Goal: Transaction & Acquisition: Purchase product/service

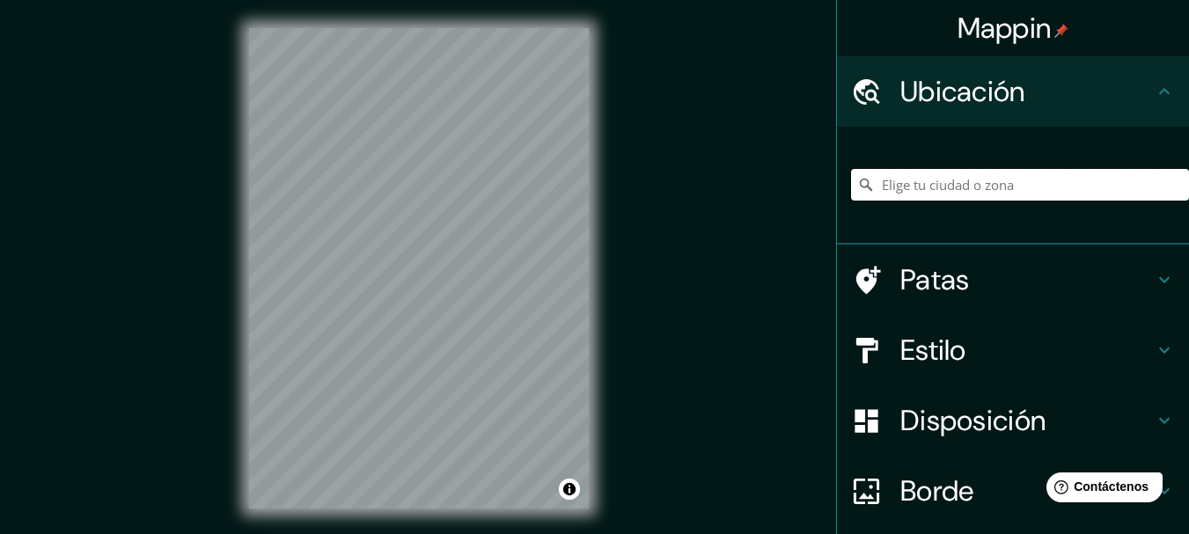
click at [913, 188] on input "Elige tu ciudad o zona" at bounding box center [1020, 185] width 338 height 32
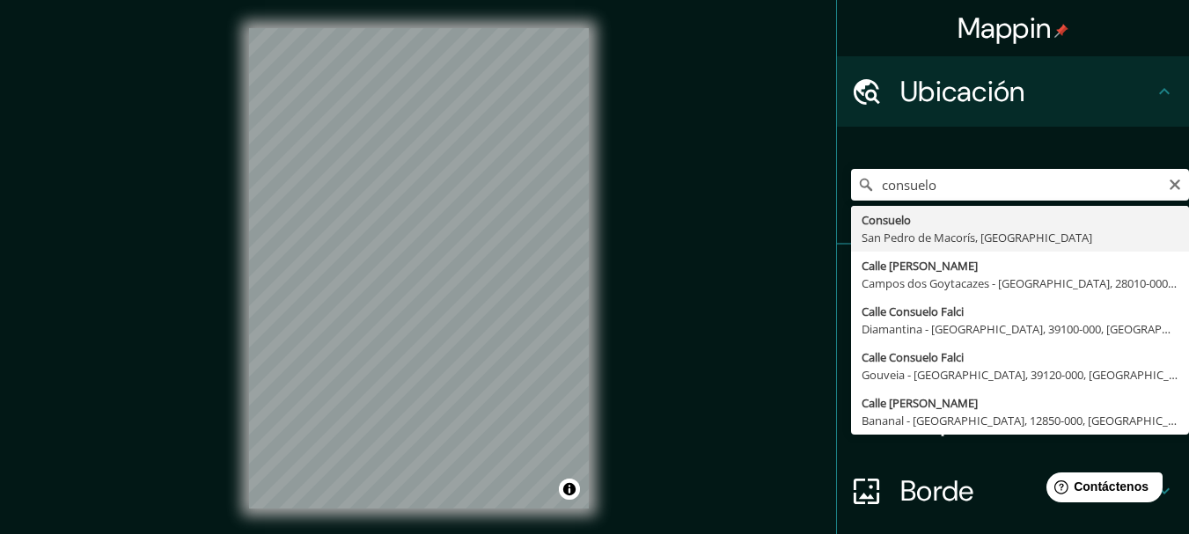
type input "Consuelo, [GEOGRAPHIC_DATA][PERSON_NAME], [GEOGRAPHIC_DATA]"
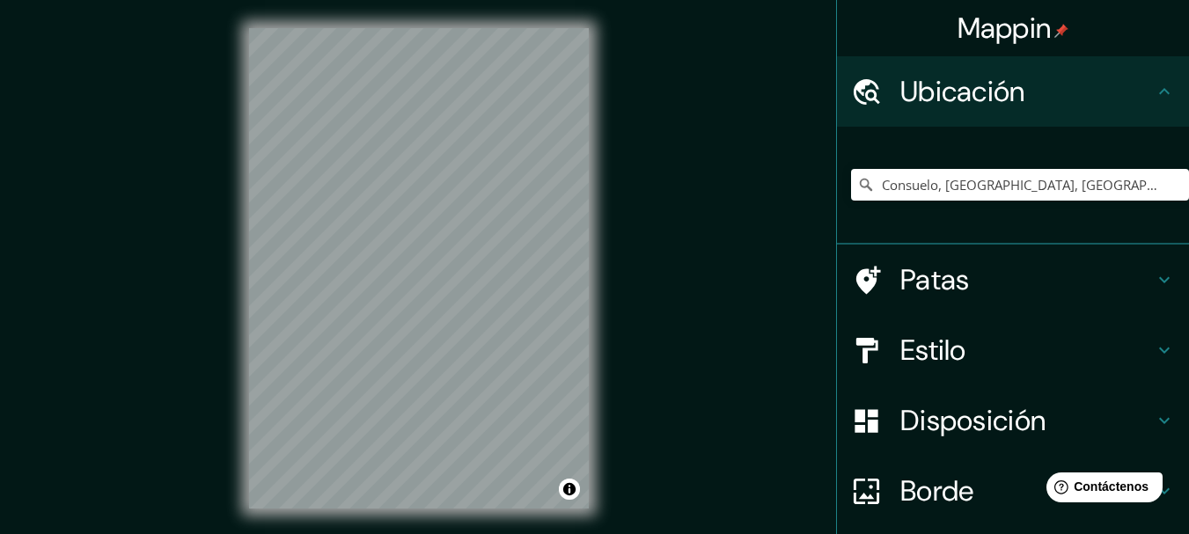
scroll to position [88, 0]
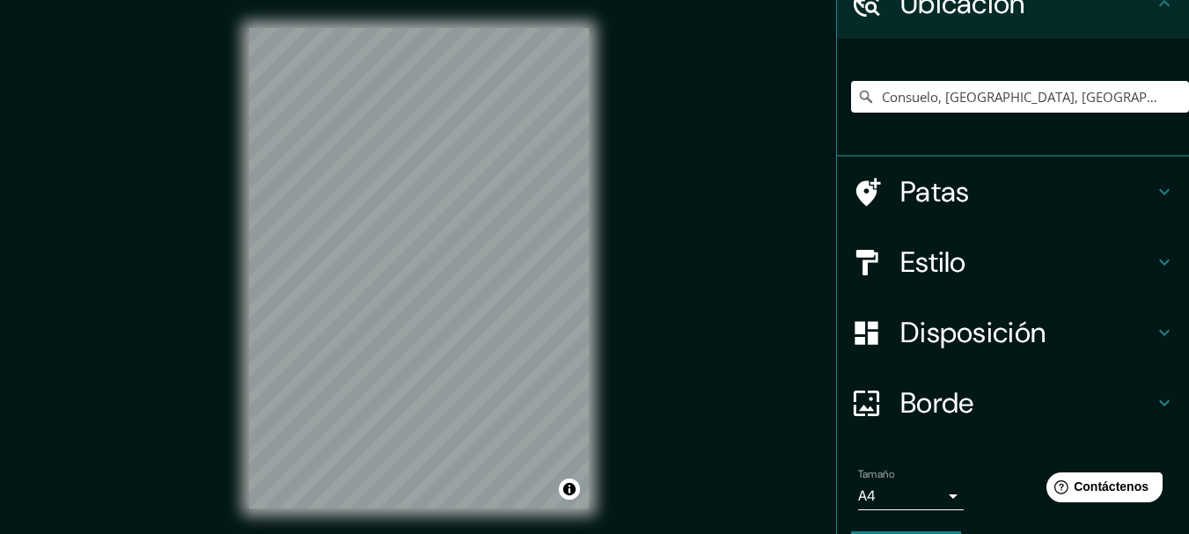
click at [1159, 198] on icon at bounding box center [1164, 191] width 21 height 21
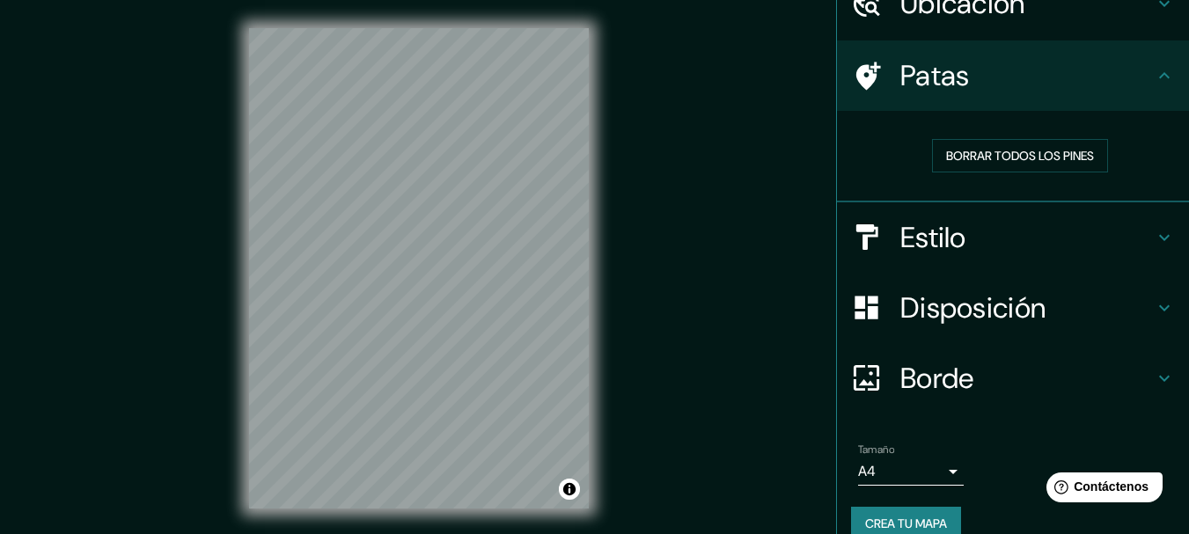
click at [1163, 70] on div "Patas" at bounding box center [1013, 75] width 352 height 70
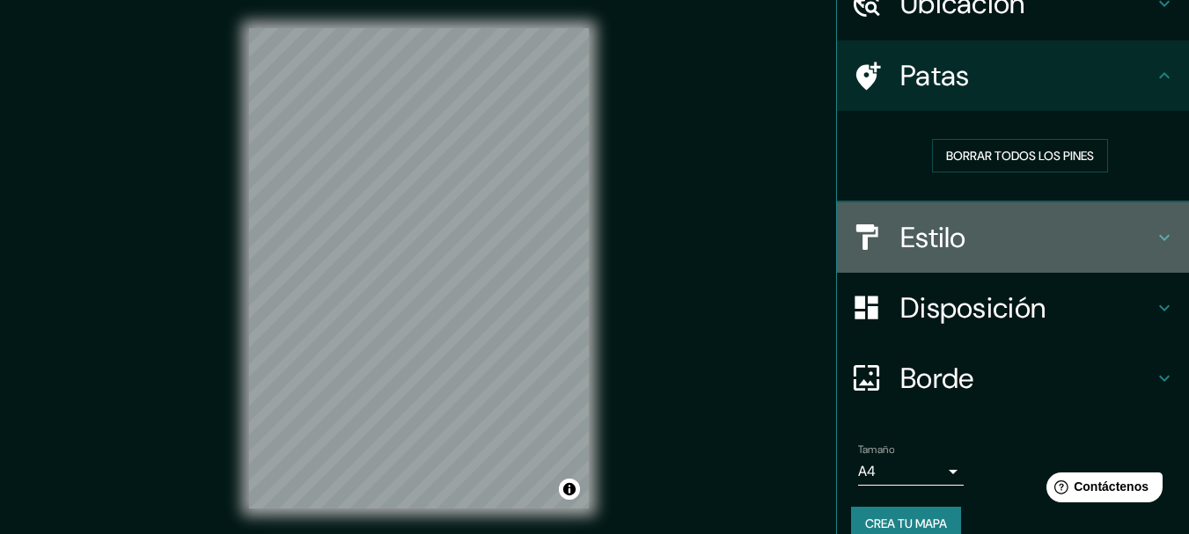
click at [1154, 233] on icon at bounding box center [1164, 237] width 21 height 21
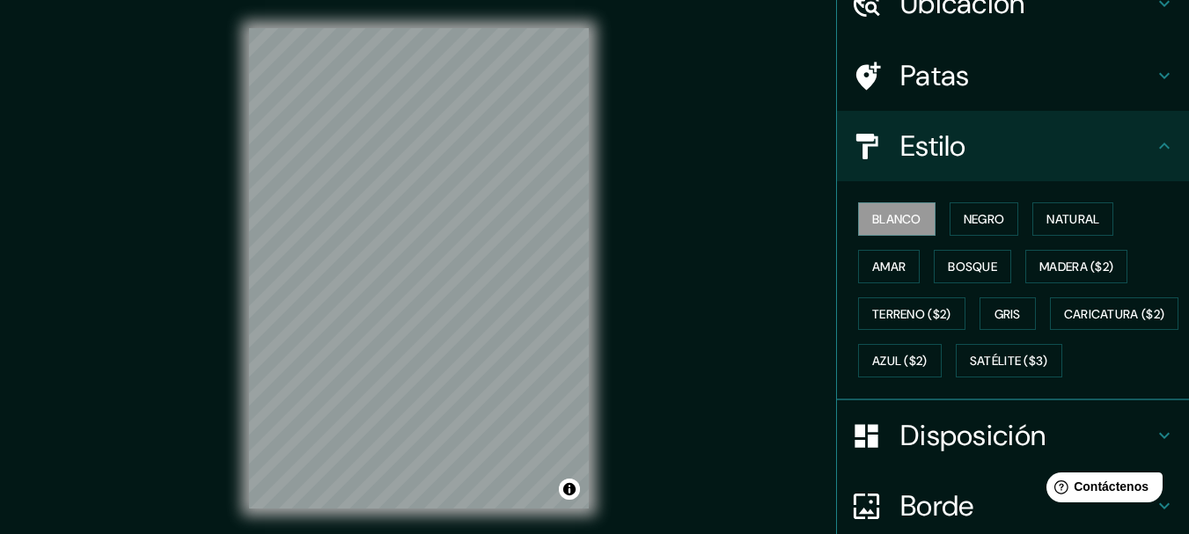
scroll to position [176, 0]
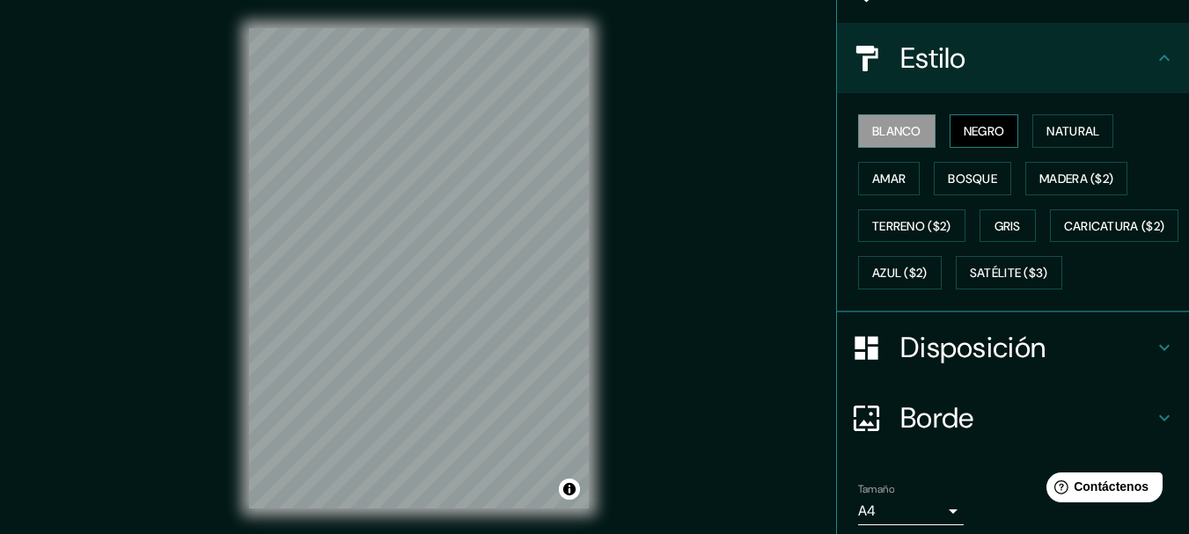
click at [974, 135] on font "Negro" at bounding box center [984, 131] width 41 height 16
click at [880, 174] on font "Amar" at bounding box center [888, 179] width 33 height 16
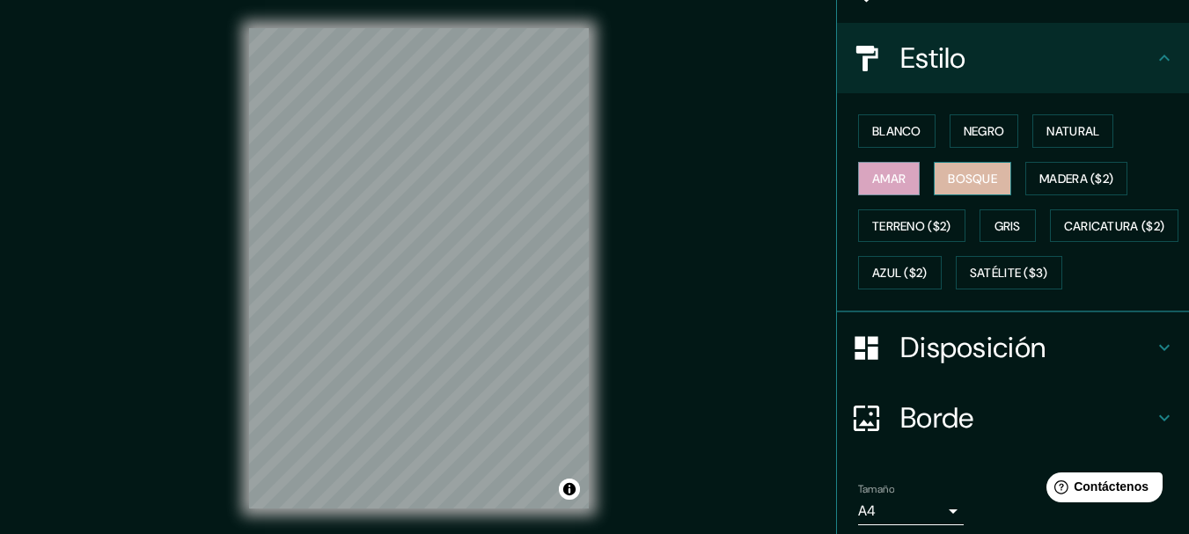
click at [971, 174] on font "Bosque" at bounding box center [972, 179] width 49 height 16
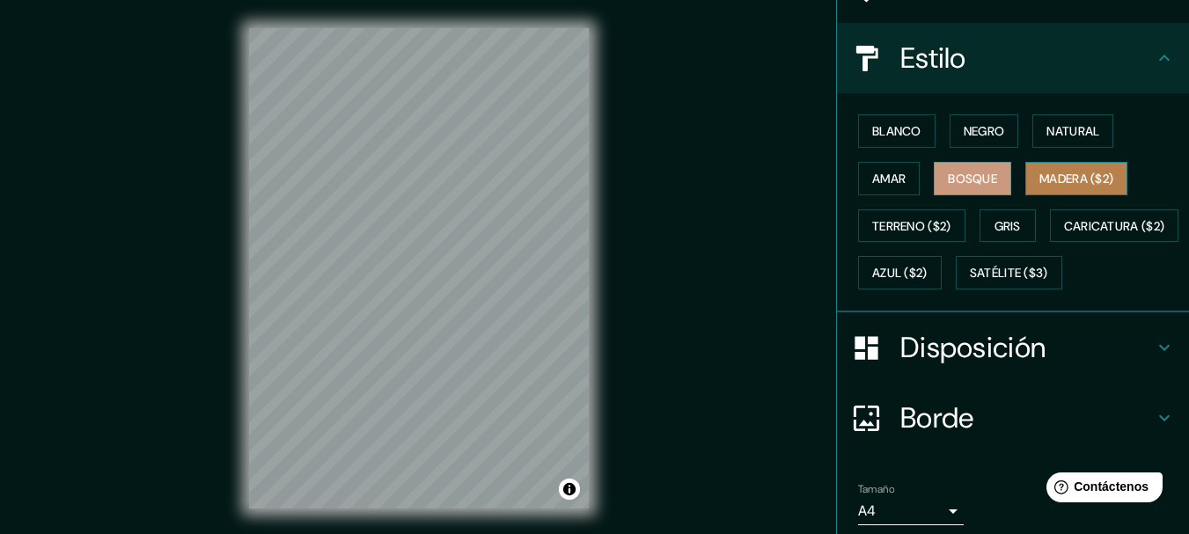
click at [1113, 183] on button "Madera ($2)" at bounding box center [1077, 178] width 102 height 33
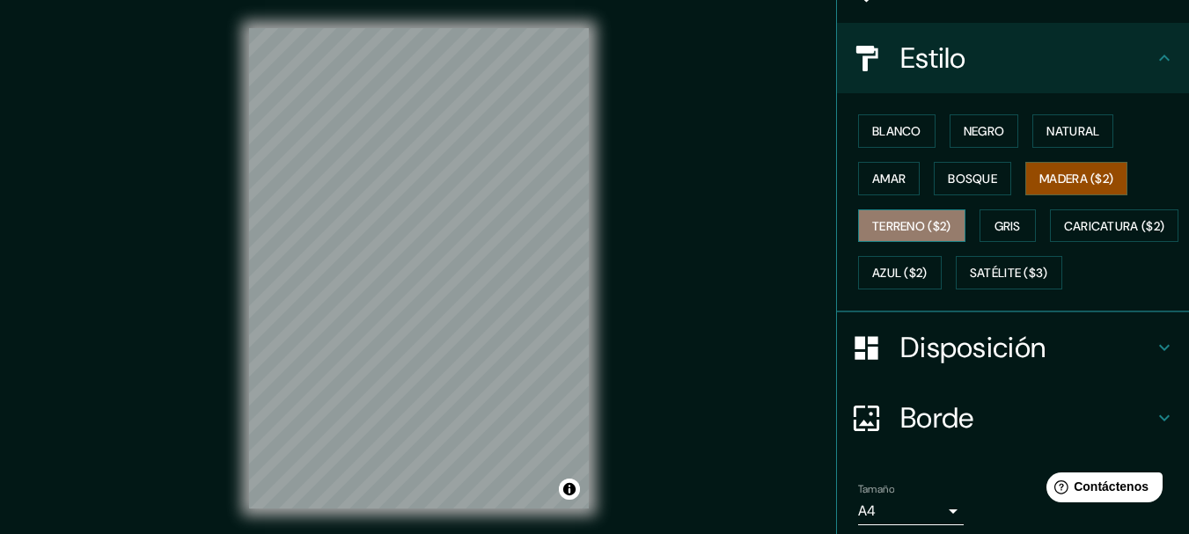
click at [897, 234] on font "Terreno ($2)" at bounding box center [911, 226] width 79 height 23
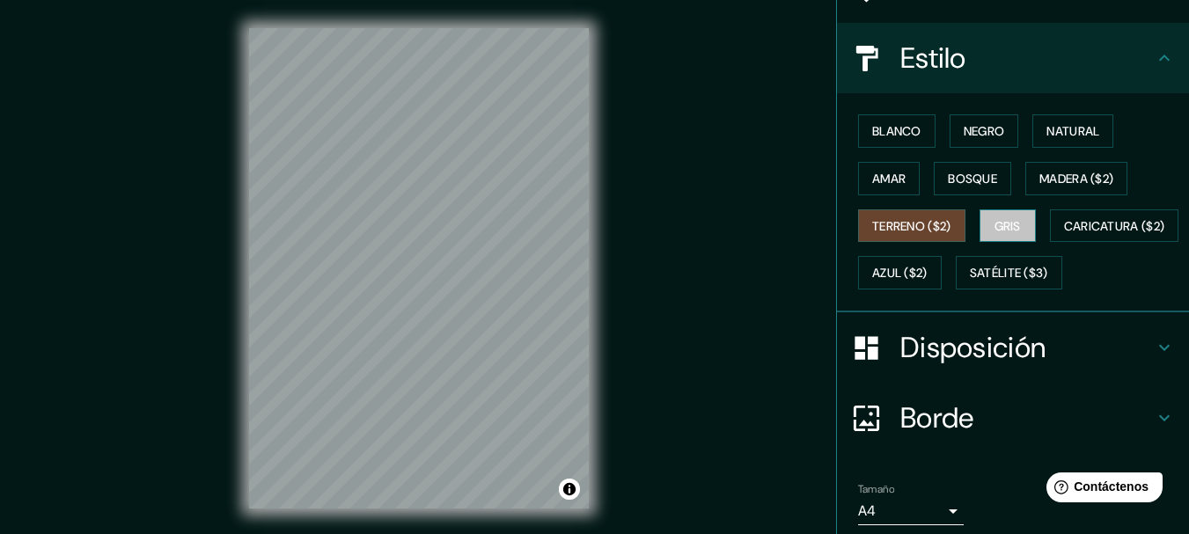
click at [995, 221] on font "Gris" at bounding box center [1008, 226] width 26 height 16
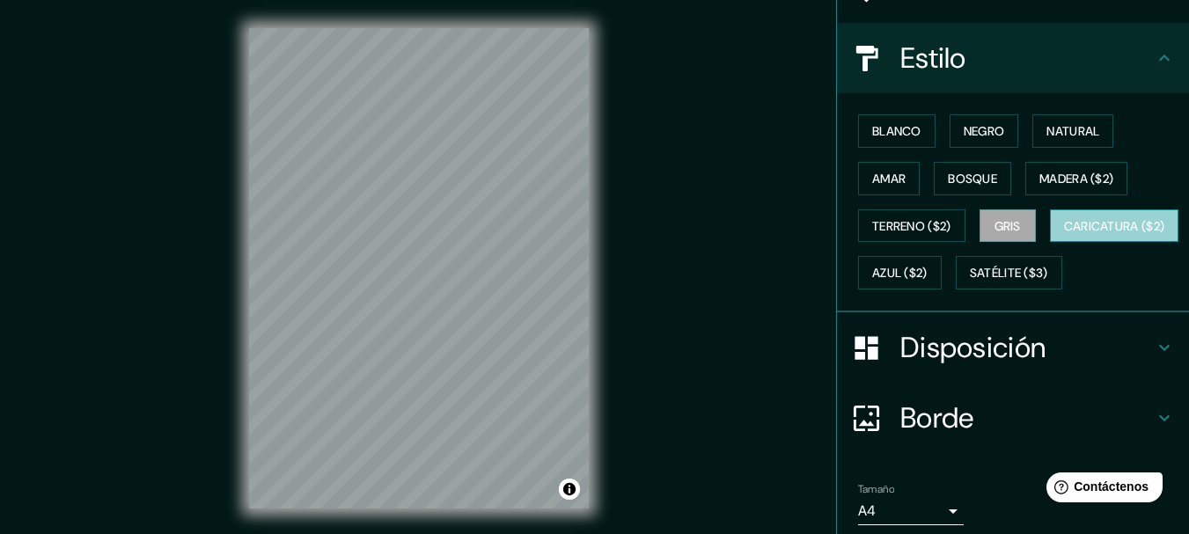
click at [1064, 234] on font "Caricatura ($2)" at bounding box center [1114, 226] width 101 height 16
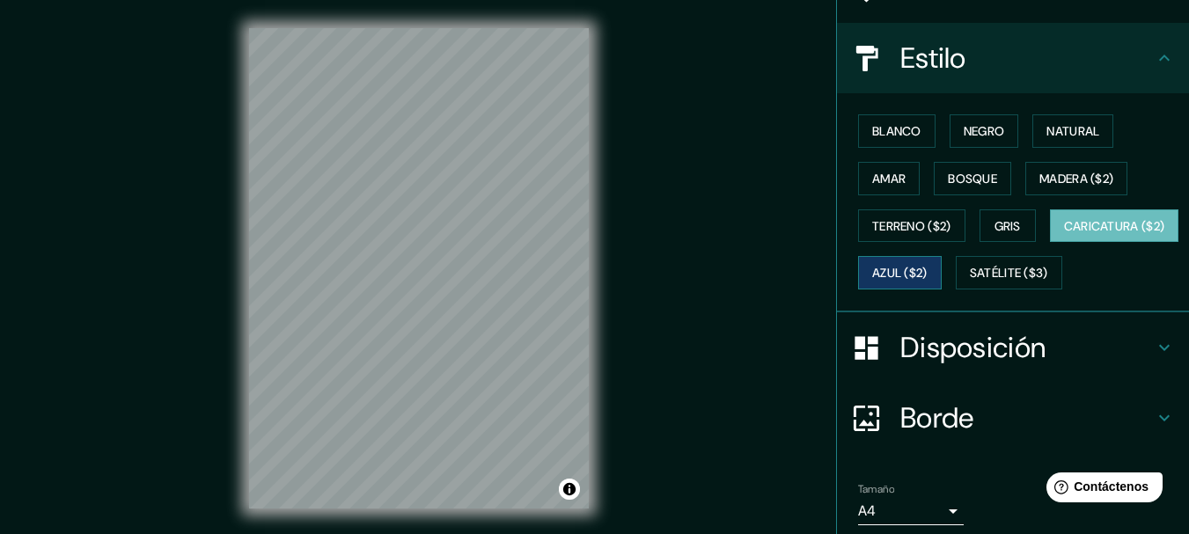
click at [928, 274] on font "Azul ($2)" at bounding box center [899, 274] width 55 height 16
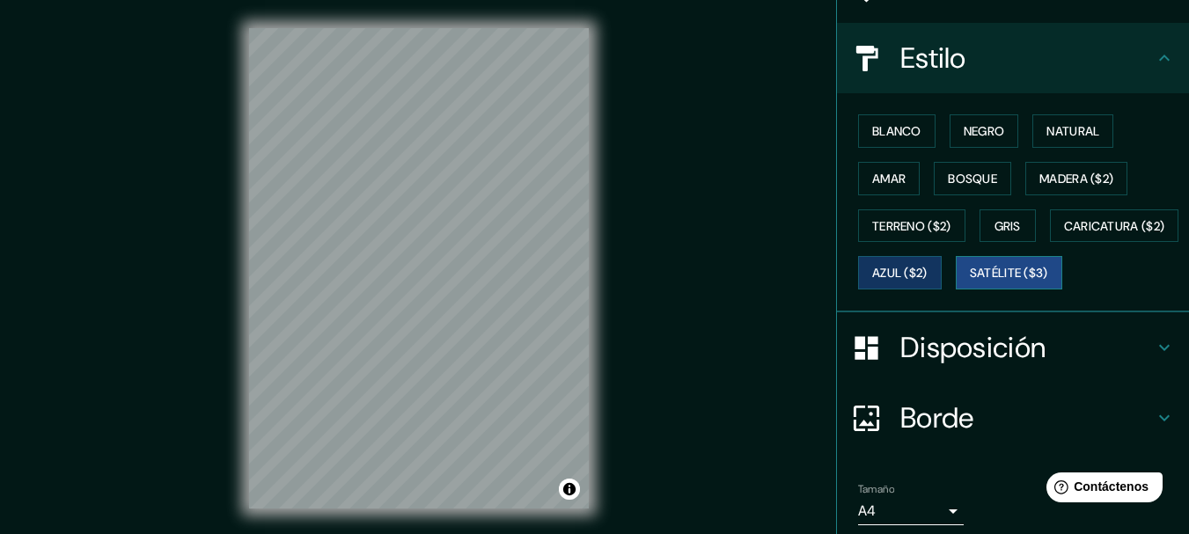
click at [970, 282] on font "Satélite ($3)" at bounding box center [1009, 274] width 78 height 16
click at [928, 269] on font "Azul ($2)" at bounding box center [899, 274] width 55 height 16
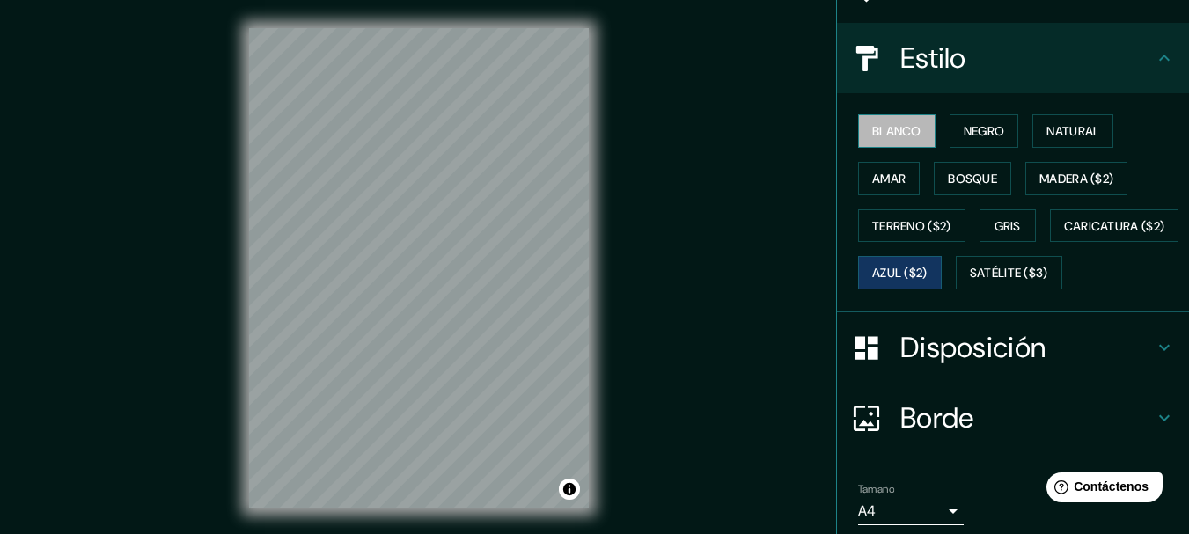
click at [889, 131] on font "Blanco" at bounding box center [896, 131] width 49 height 16
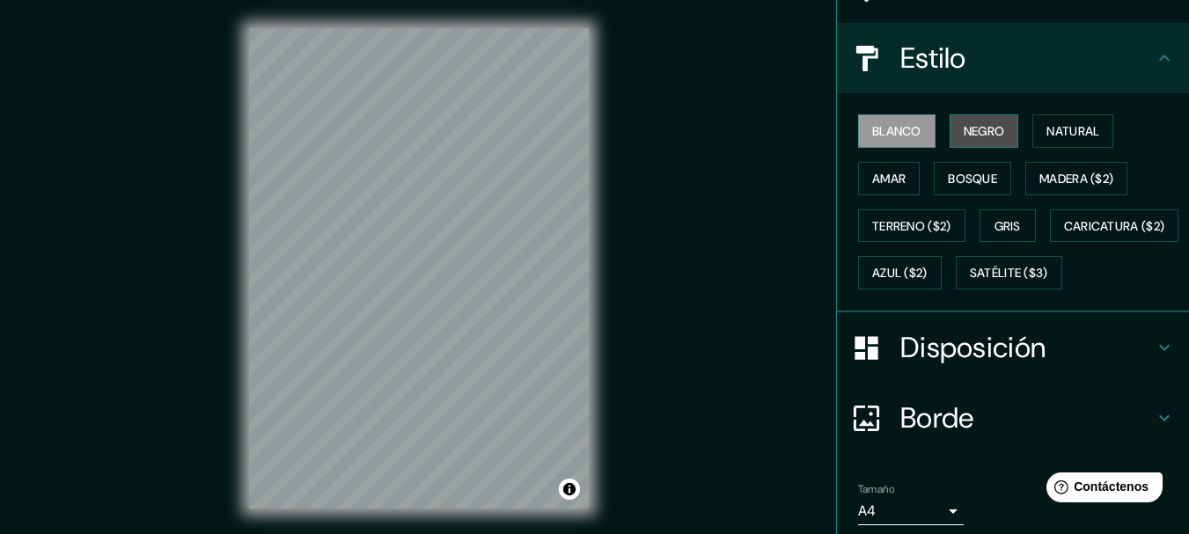
click at [964, 134] on font "Negro" at bounding box center [984, 131] width 41 height 16
click at [884, 135] on font "Blanco" at bounding box center [896, 131] width 49 height 16
click at [970, 282] on font "Satélite ($3)" at bounding box center [1009, 274] width 78 height 16
click at [875, 123] on font "Blanco" at bounding box center [896, 131] width 49 height 16
click at [965, 133] on font "Negro" at bounding box center [984, 131] width 41 height 16
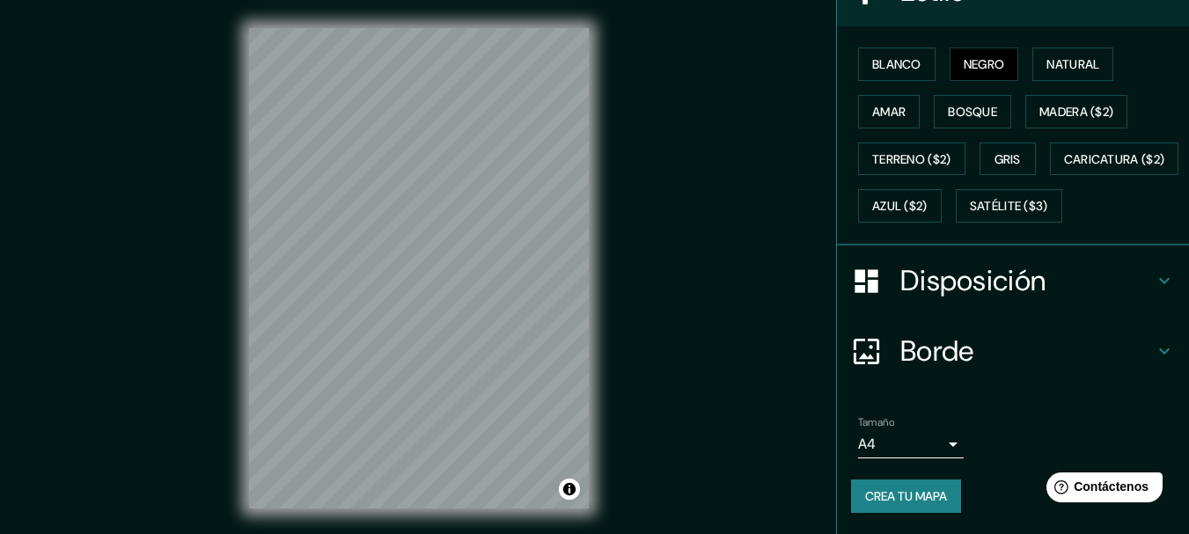
scroll to position [290, 0]
click at [935, 497] on font "Crea tu mapa" at bounding box center [906, 497] width 82 height 16
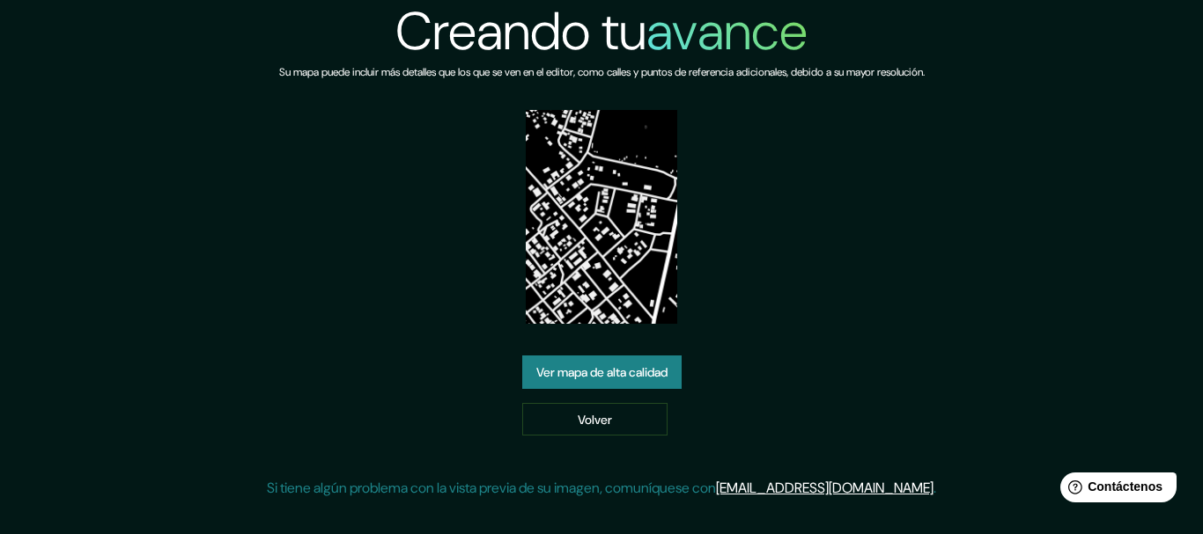
drag, startPoint x: 637, startPoint y: 226, endPoint x: 782, endPoint y: 201, distance: 146.6
click at [782, 201] on div "Creando tu avance Su mapa puede incluir más detalles que los que se ven en el e…" at bounding box center [601, 256] width 669 height 513
click at [587, 365] on font "Ver mapa de alta calidad" at bounding box center [601, 372] width 131 height 16
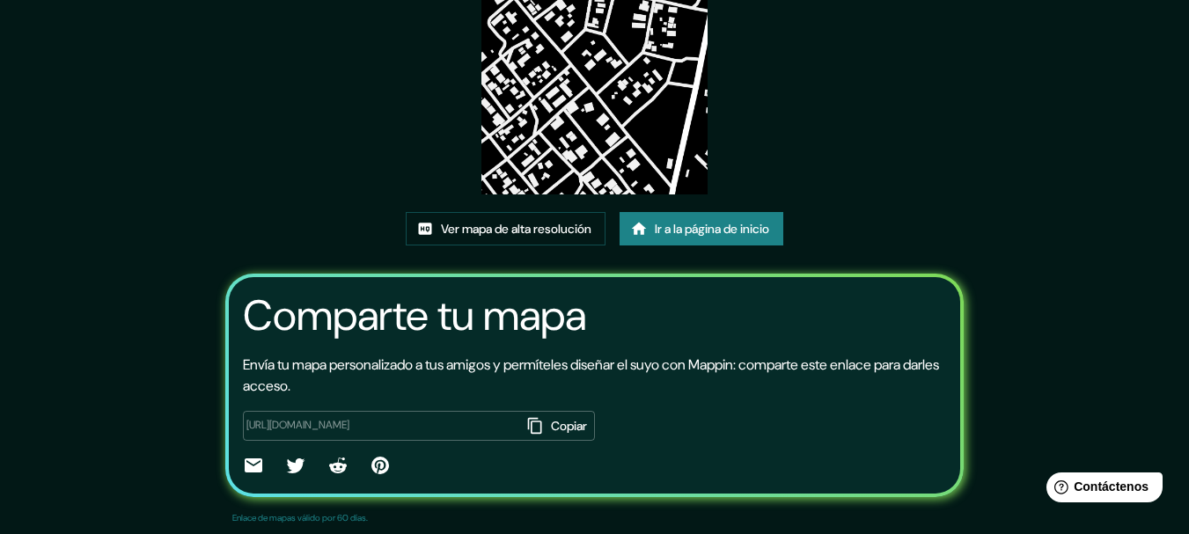
scroll to position [229, 0]
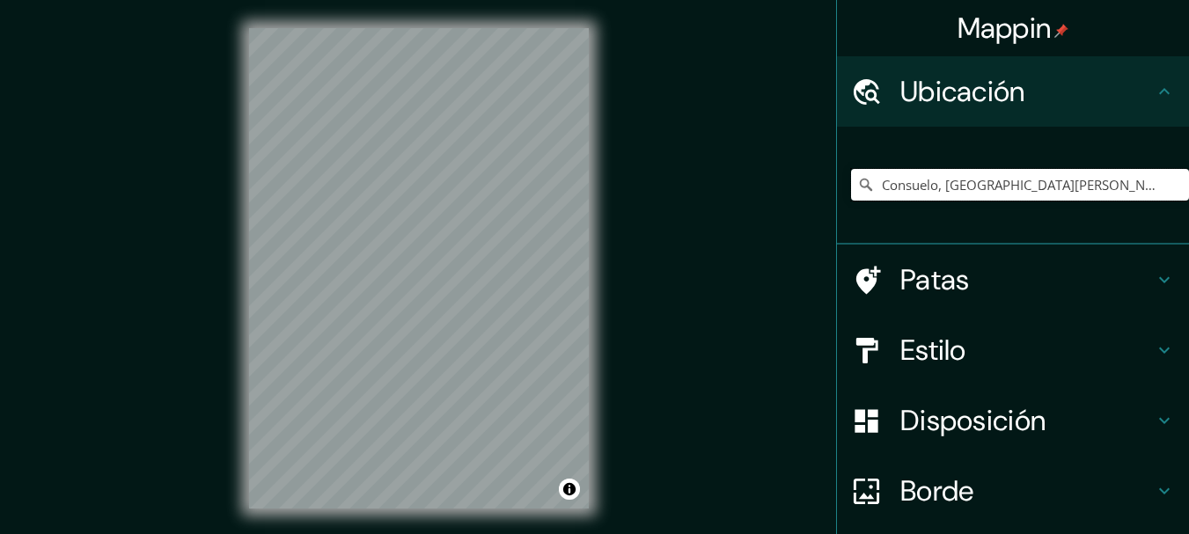
drag, startPoint x: 0, startPoint y: 0, endPoint x: 957, endPoint y: 188, distance: 975.2
click at [957, 188] on input "Consuelo, [GEOGRAPHIC_DATA][PERSON_NAME], [GEOGRAPHIC_DATA]" at bounding box center [1020, 185] width 338 height 32
click at [884, 189] on input "Consuelo, [GEOGRAPHIC_DATA][PERSON_NAME], [GEOGRAPHIC_DATA]" at bounding box center [1020, 185] width 338 height 32
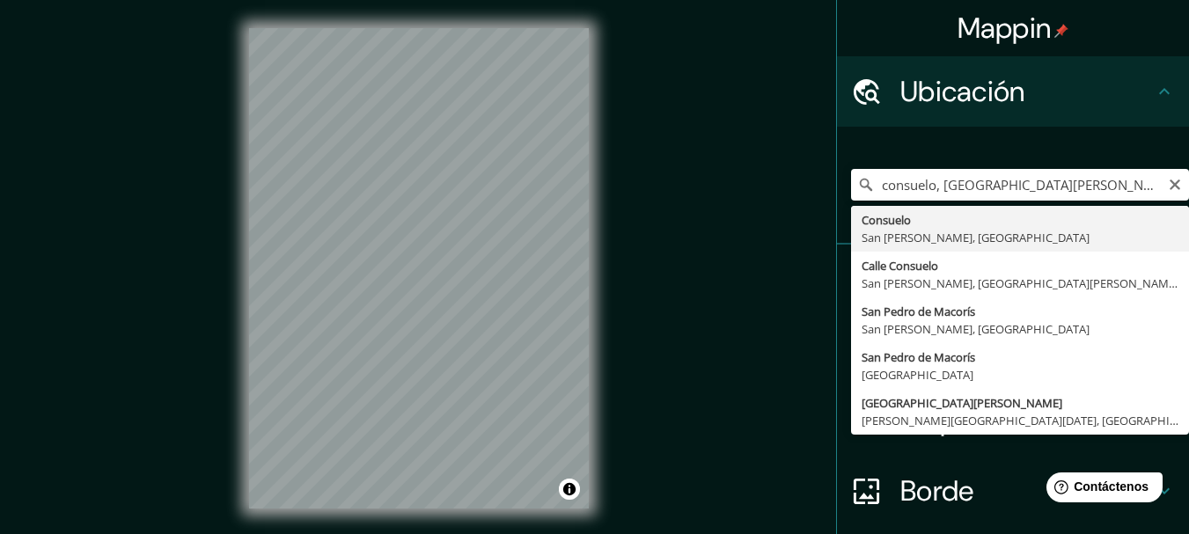
type input "Consuelo, [GEOGRAPHIC_DATA][PERSON_NAME], [GEOGRAPHIC_DATA]"
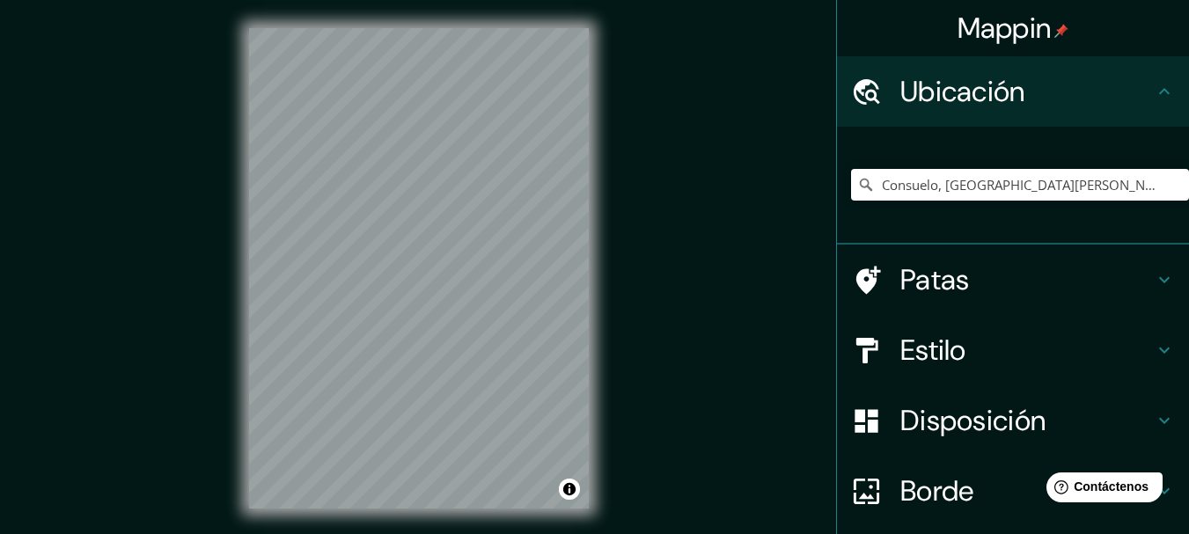
click at [979, 350] on h4 "Estilo" at bounding box center [1028, 350] width 254 height 35
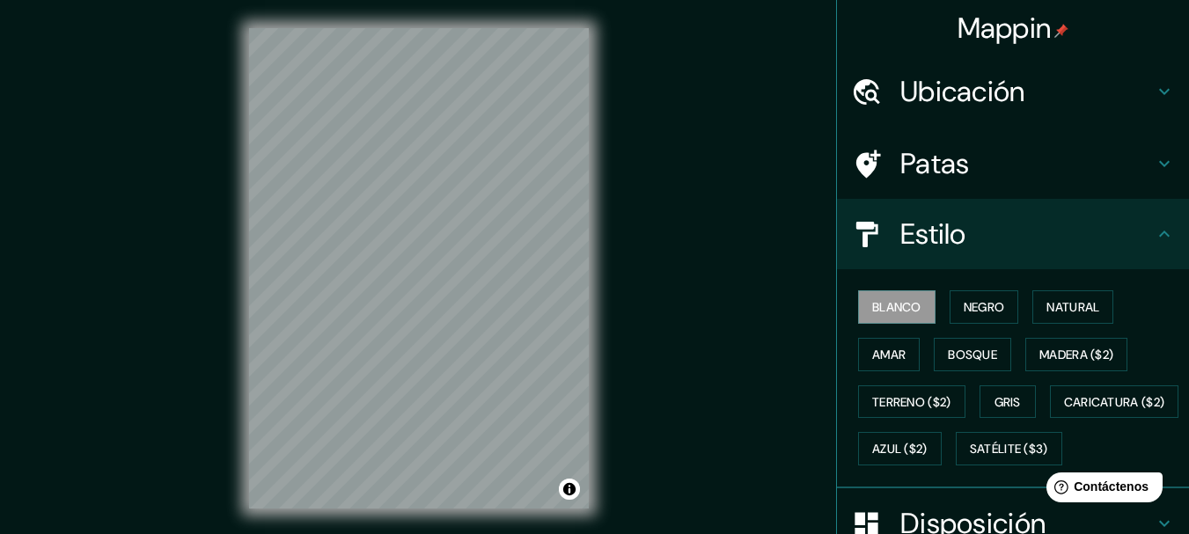
click at [978, 250] on h4 "Estilo" at bounding box center [1028, 234] width 254 height 35
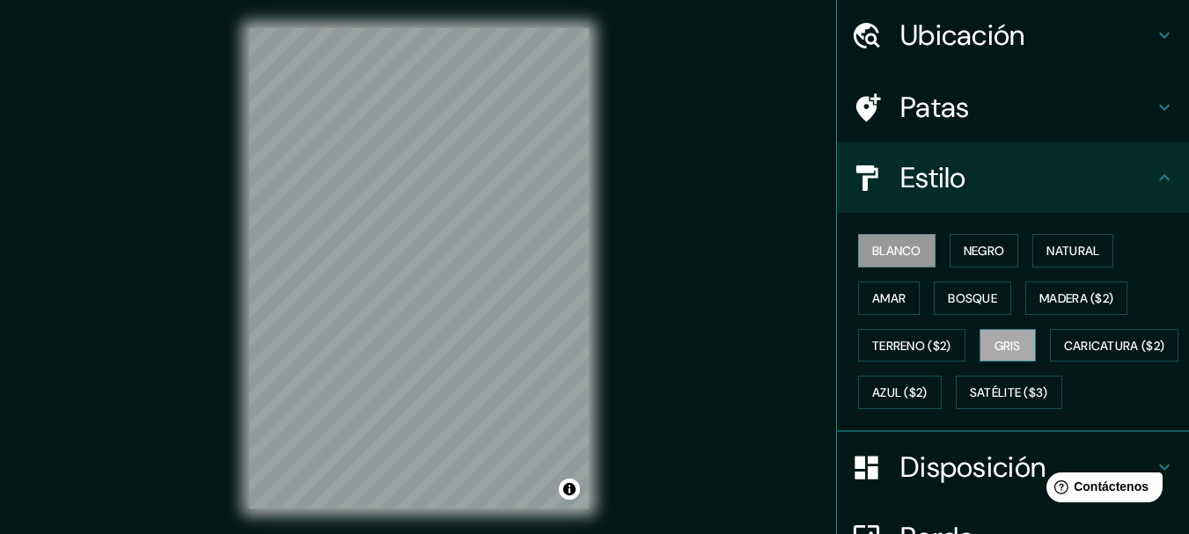
scroll to position [88, 0]
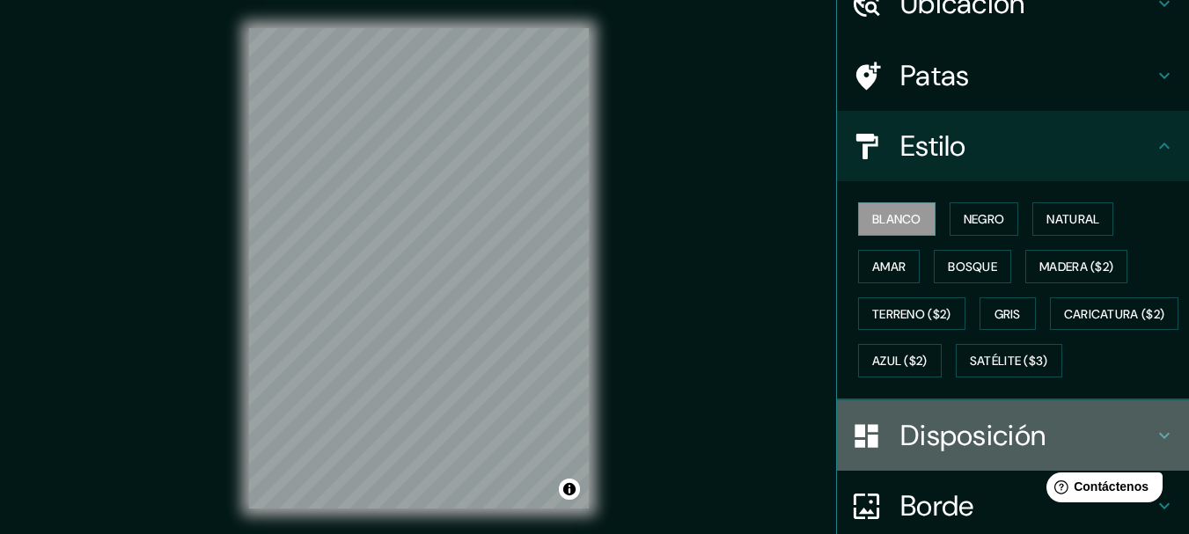
click at [983, 454] on font "Disposición" at bounding box center [973, 435] width 145 height 37
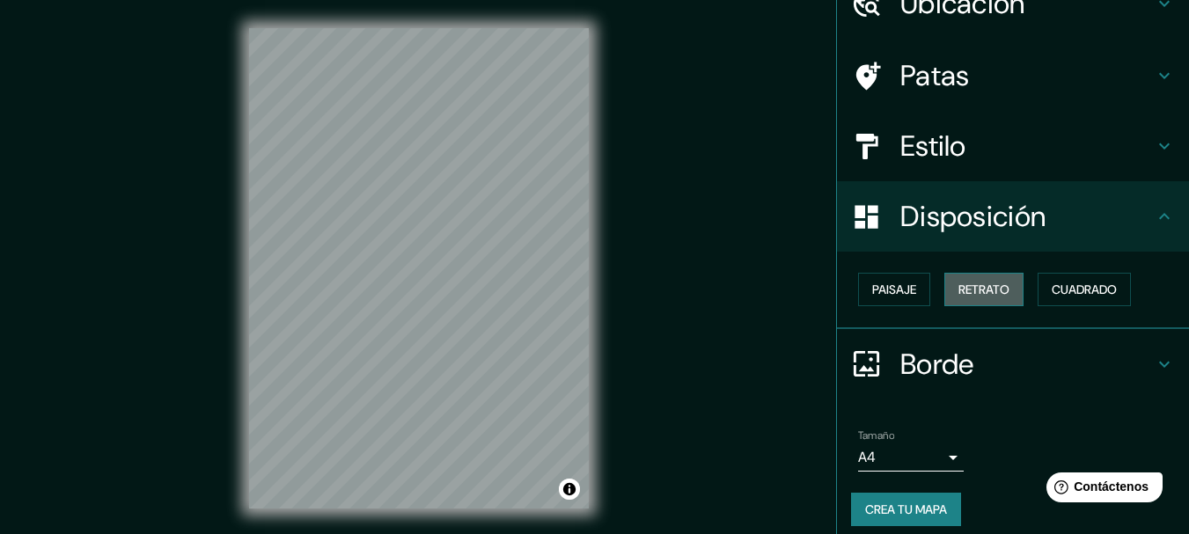
click at [962, 298] on font "Retrato" at bounding box center [984, 289] width 51 height 23
click at [1079, 291] on font "Cuadrado" at bounding box center [1084, 290] width 65 height 16
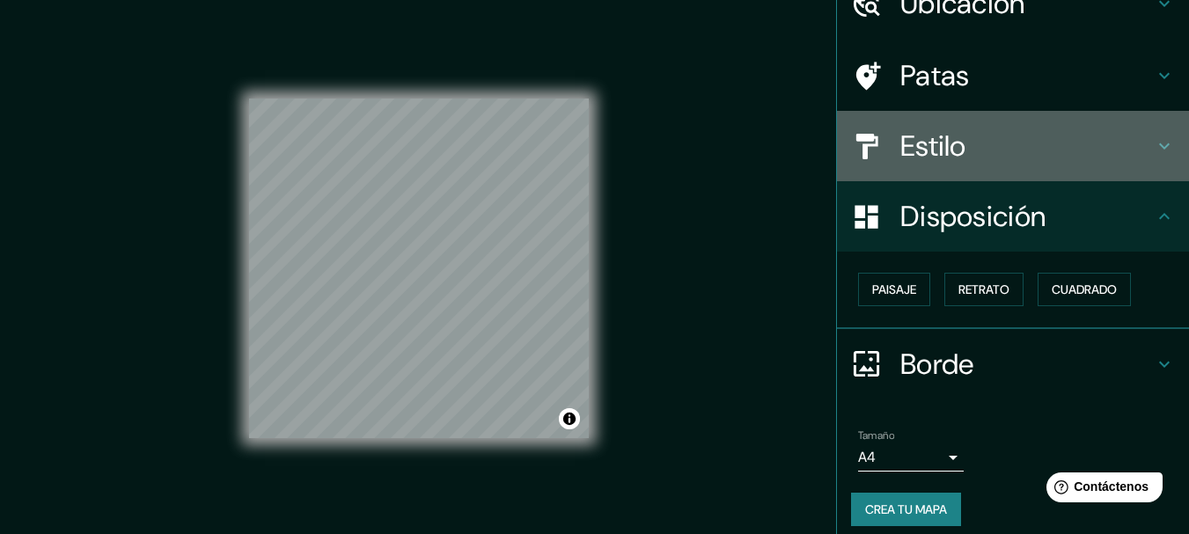
click at [940, 153] on font "Estilo" at bounding box center [934, 146] width 66 height 37
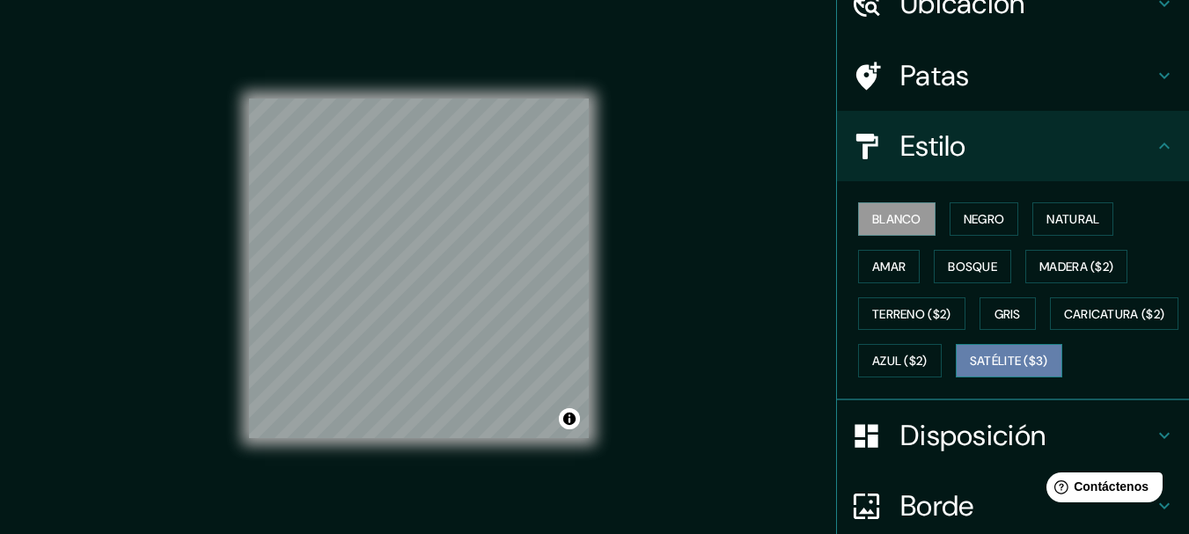
click at [970, 370] on font "Satélite ($3)" at bounding box center [1009, 362] width 78 height 16
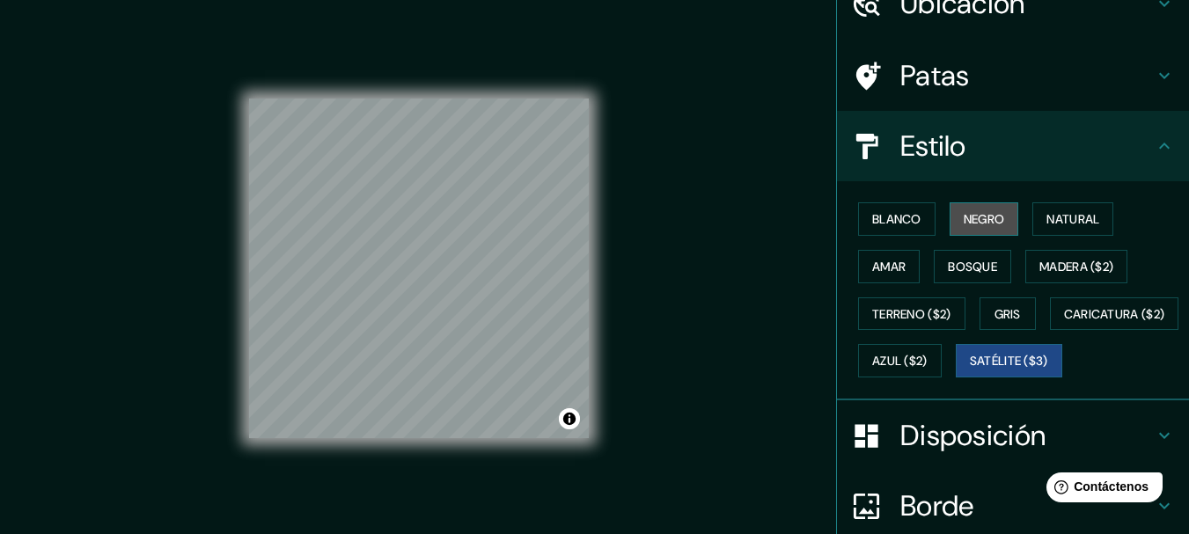
click at [984, 228] on font "Negro" at bounding box center [984, 219] width 41 height 23
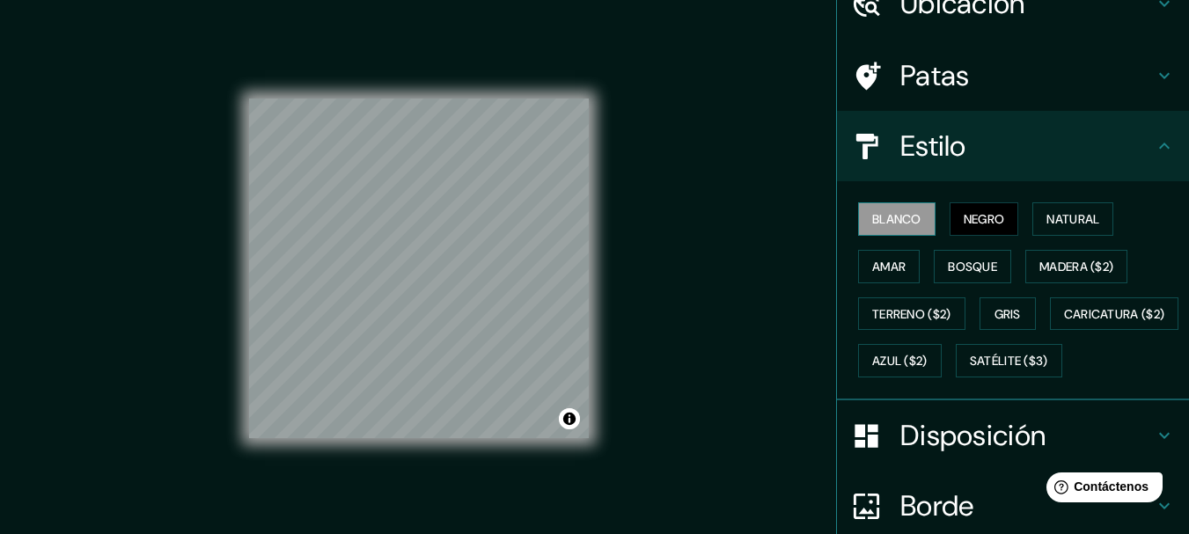
click at [894, 228] on font "Blanco" at bounding box center [896, 219] width 49 height 23
click at [1081, 204] on button "Natural" at bounding box center [1073, 218] width 81 height 33
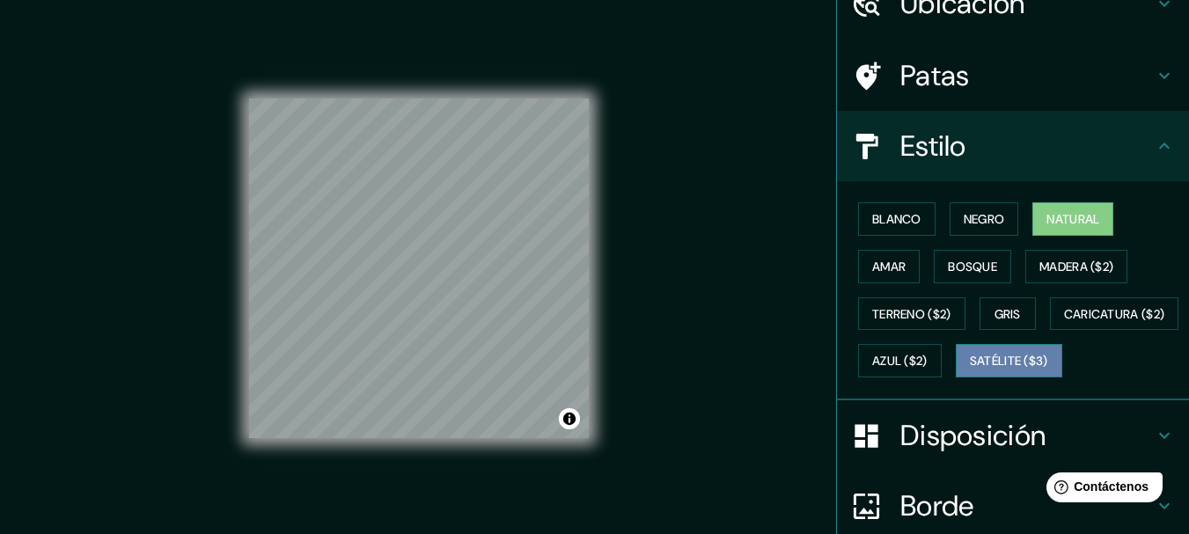
click at [970, 370] on font "Satélite ($3)" at bounding box center [1009, 362] width 78 height 16
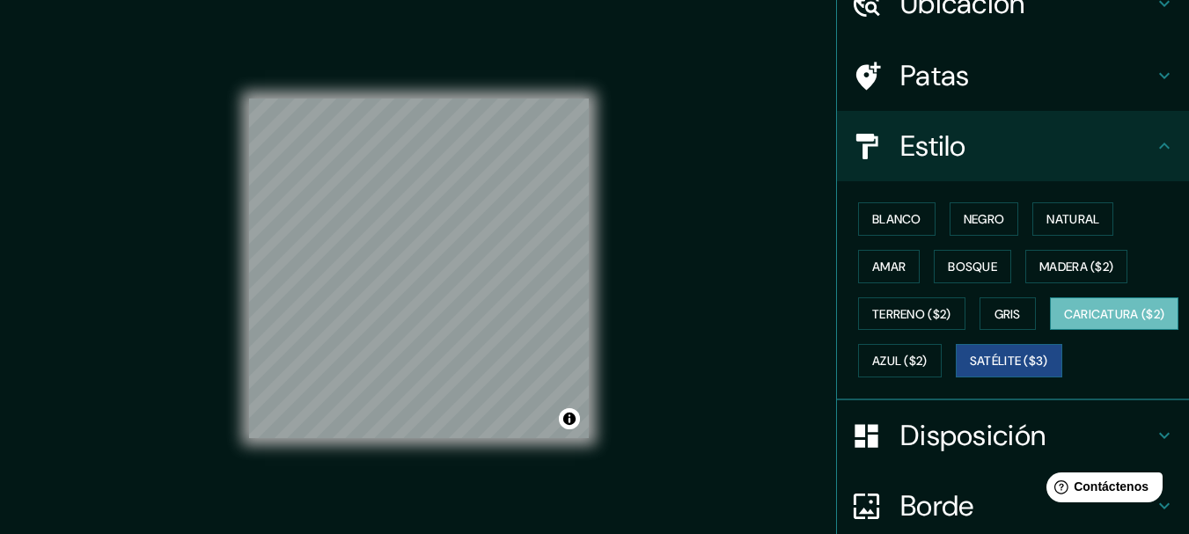
click at [1064, 326] on font "Caricatura ($2)" at bounding box center [1114, 314] width 101 height 23
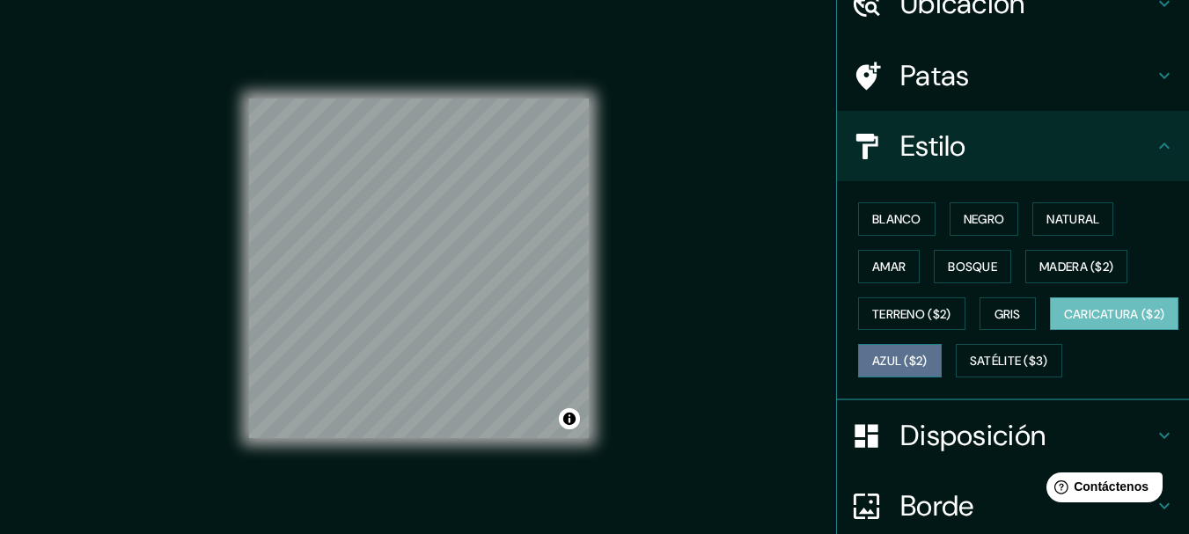
click at [928, 358] on font "Azul ($2)" at bounding box center [899, 362] width 55 height 16
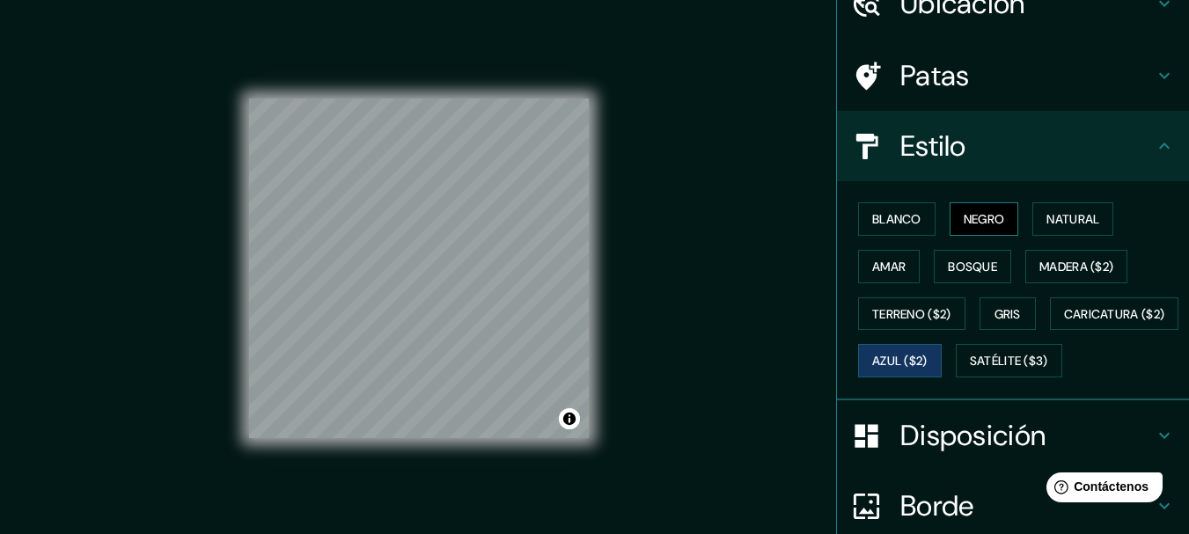
click at [964, 211] on font "Negro" at bounding box center [984, 219] width 41 height 16
click at [995, 166] on div "Estilo" at bounding box center [1013, 146] width 352 height 70
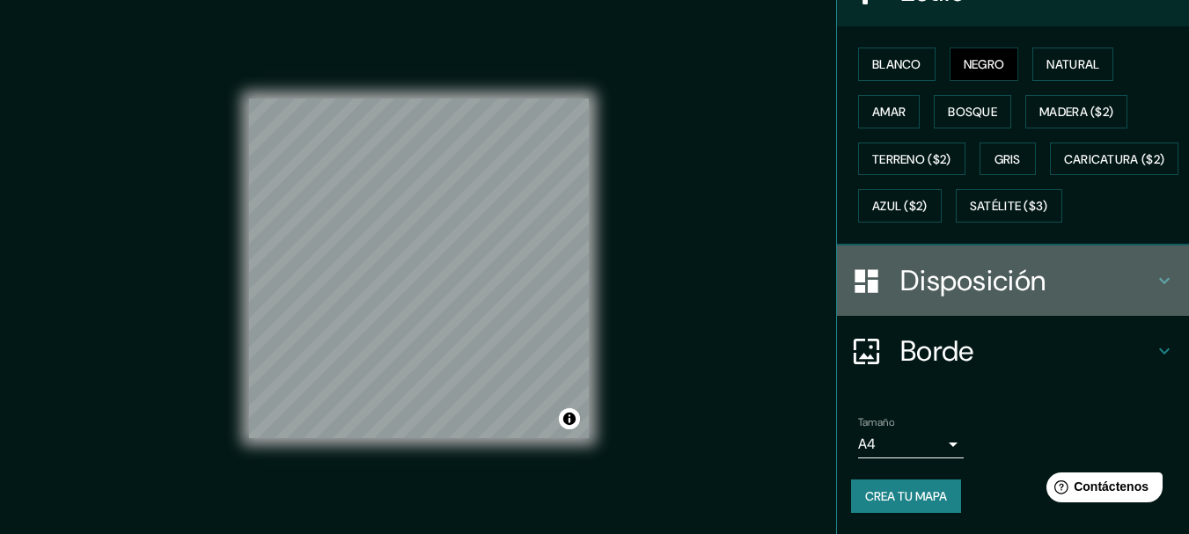
click at [970, 299] on font "Disposición" at bounding box center [973, 280] width 145 height 37
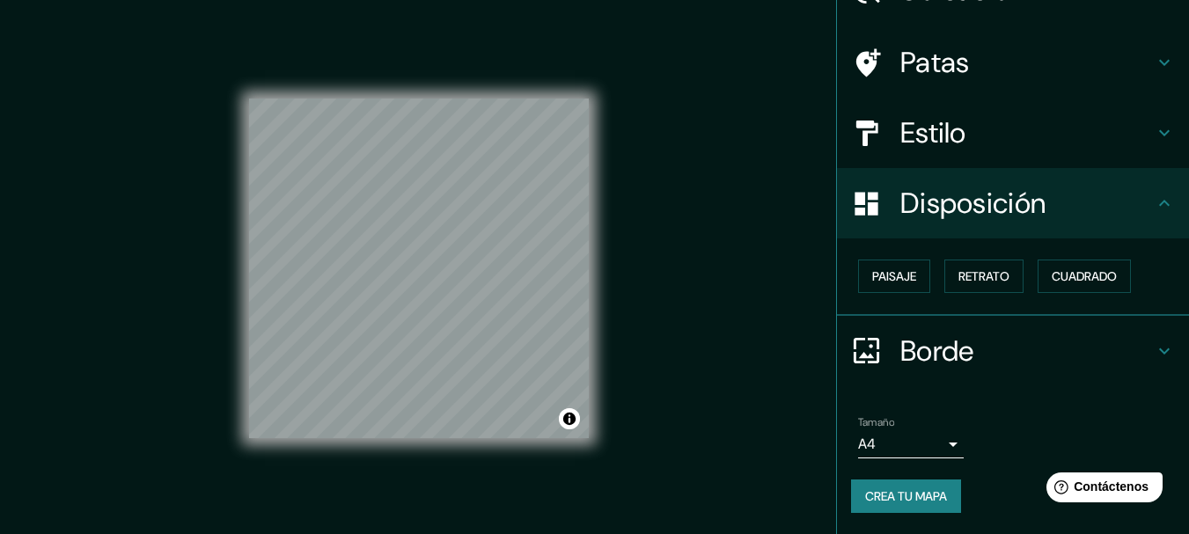
scroll to position [100, 0]
click at [894, 281] on font "Paisaje" at bounding box center [894, 277] width 44 height 16
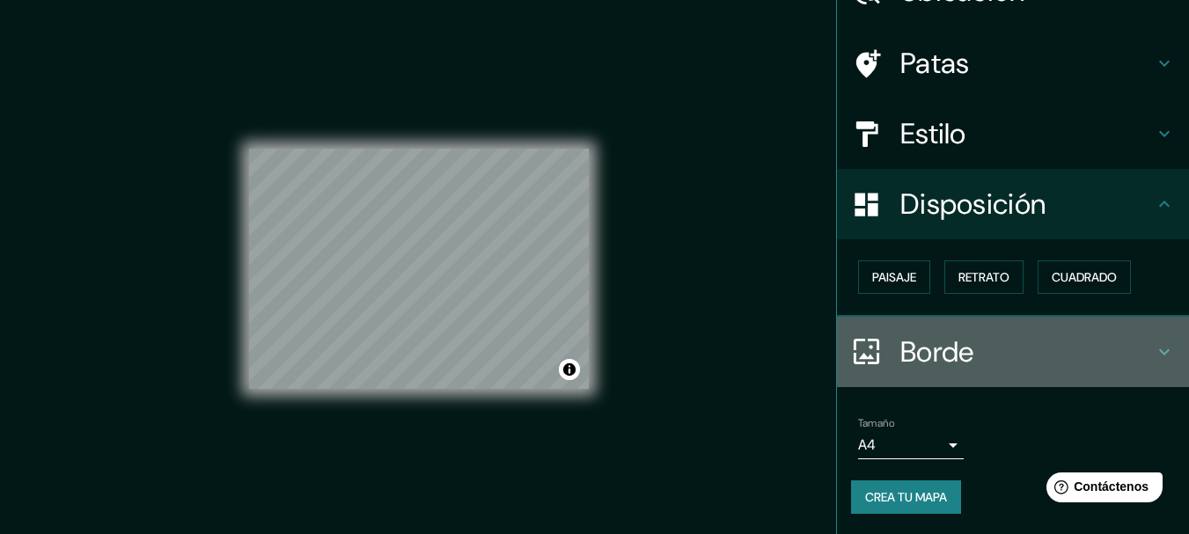
click at [923, 349] on font "Borde" at bounding box center [938, 352] width 74 height 37
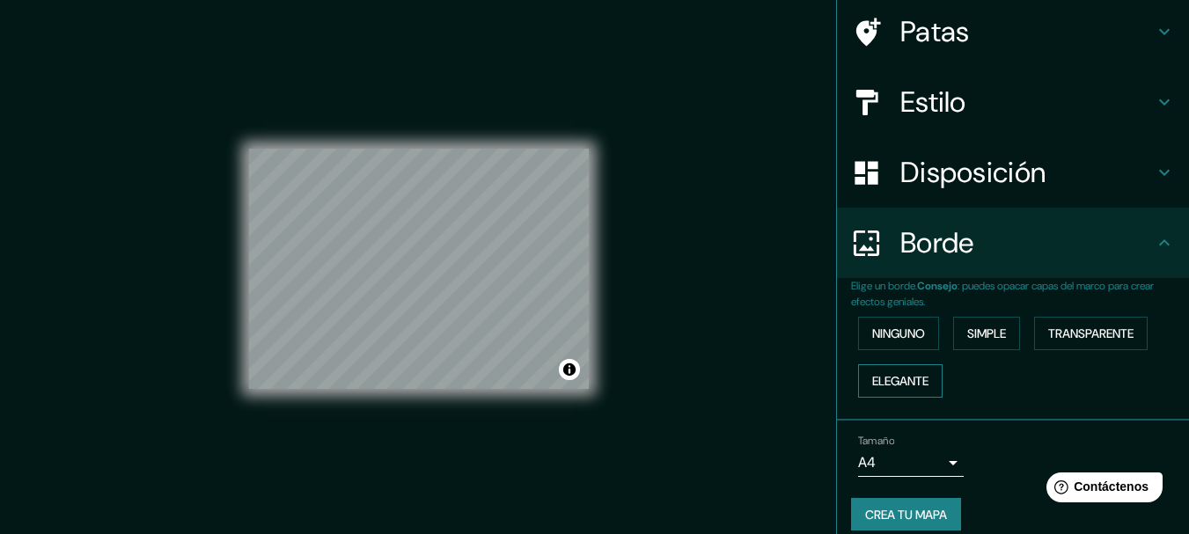
scroll to position [150, 0]
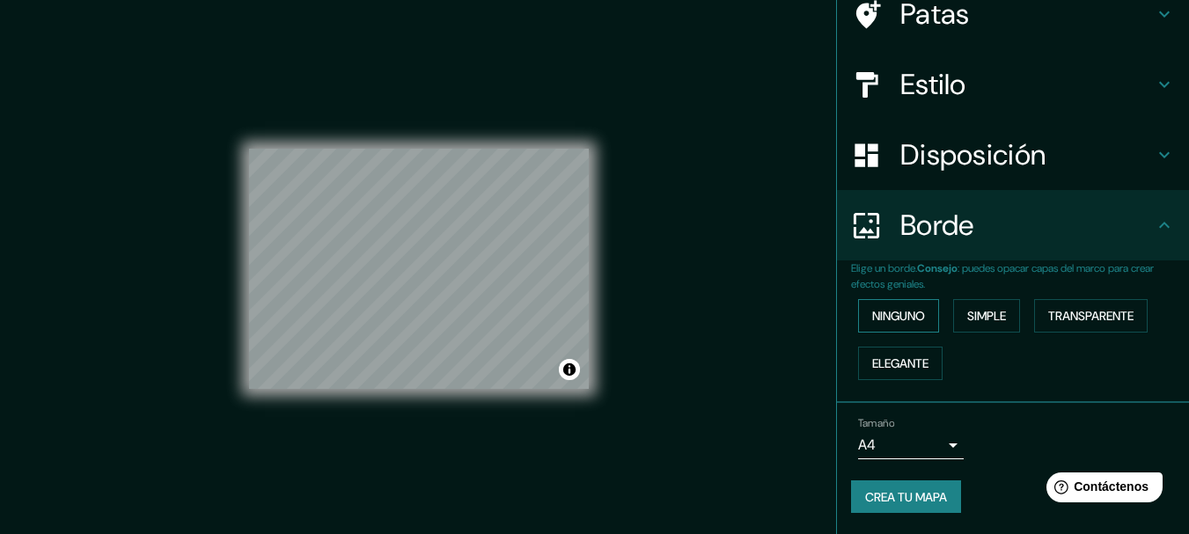
click at [895, 317] on font "Ninguno" at bounding box center [898, 316] width 53 height 16
click at [1011, 313] on button "Simple" at bounding box center [986, 315] width 67 height 33
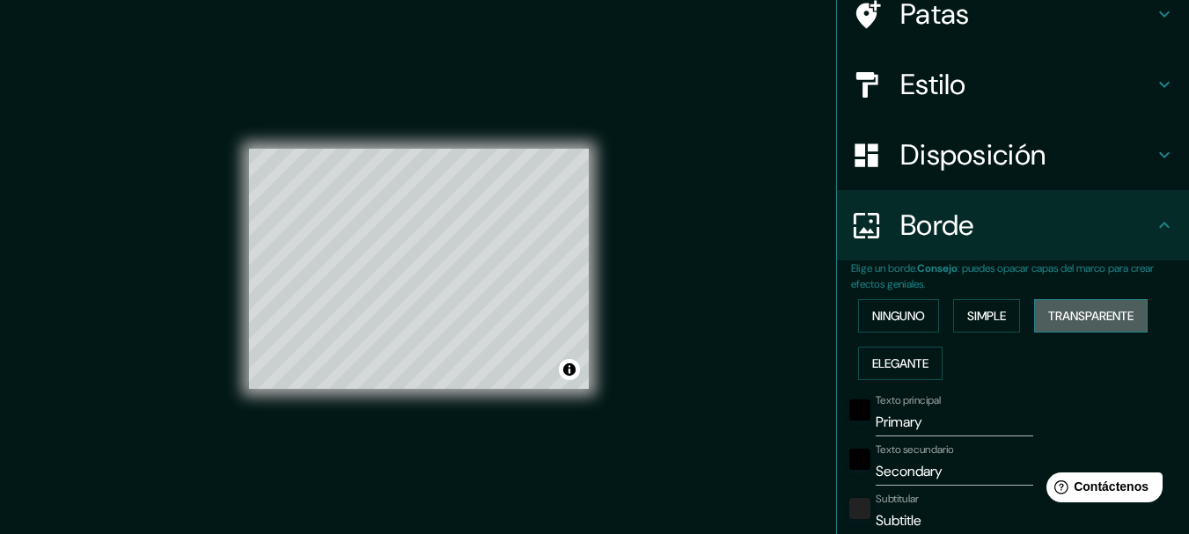
click at [1111, 313] on font "Transparente" at bounding box center [1091, 316] width 85 height 16
click at [912, 364] on font "Elegante" at bounding box center [900, 364] width 56 height 16
click at [907, 314] on font "Ninguno" at bounding box center [898, 316] width 53 height 16
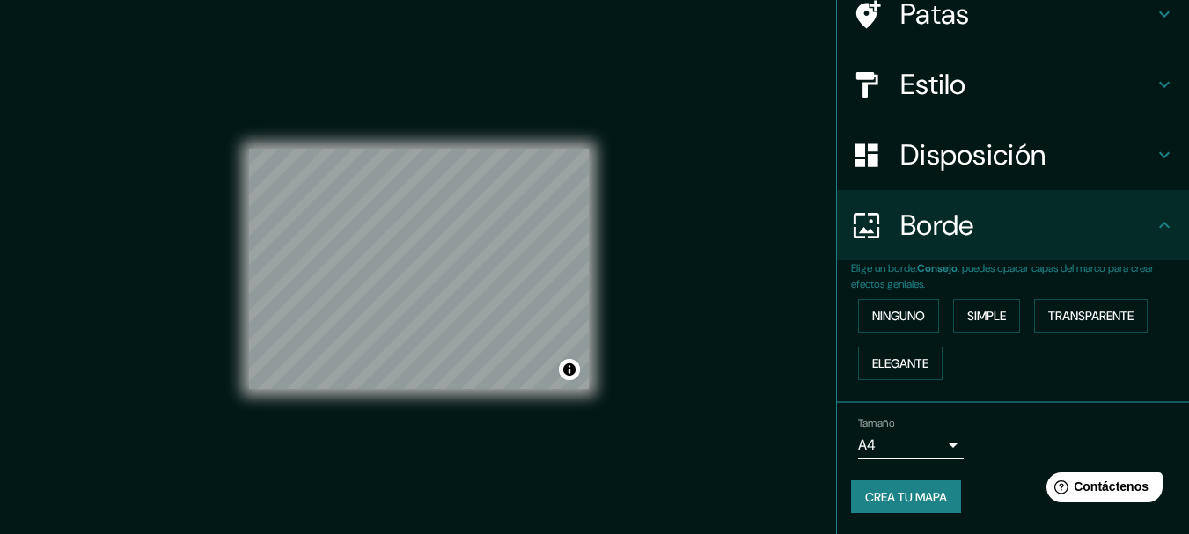
click at [992, 214] on h4 "Borde" at bounding box center [1028, 225] width 254 height 35
click at [990, 166] on font "Disposición" at bounding box center [973, 154] width 145 height 37
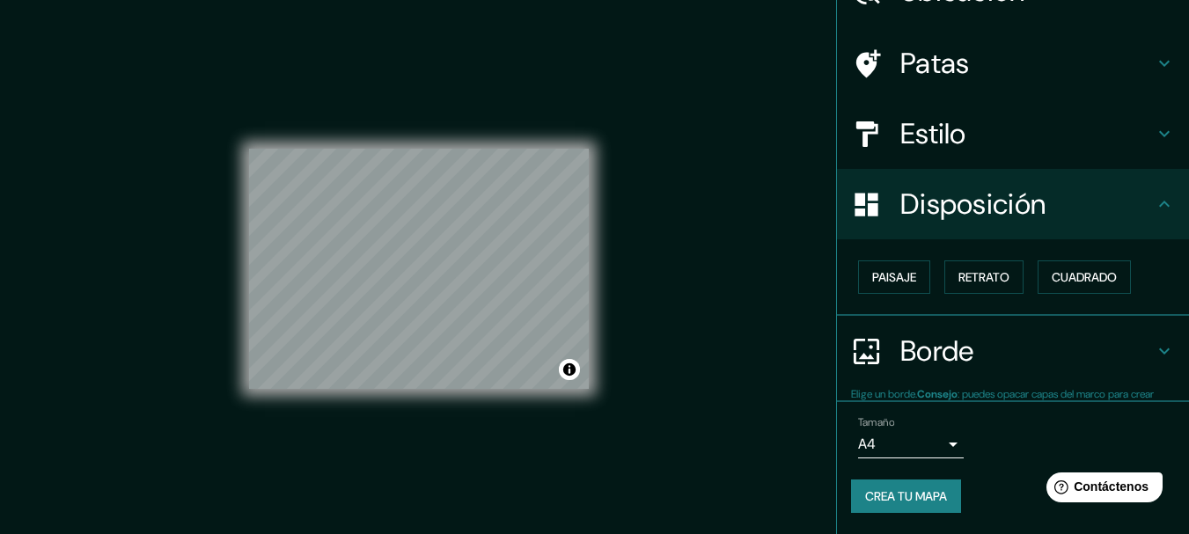
scroll to position [100, 0]
click at [966, 66] on h4 "Patas" at bounding box center [1028, 63] width 254 height 35
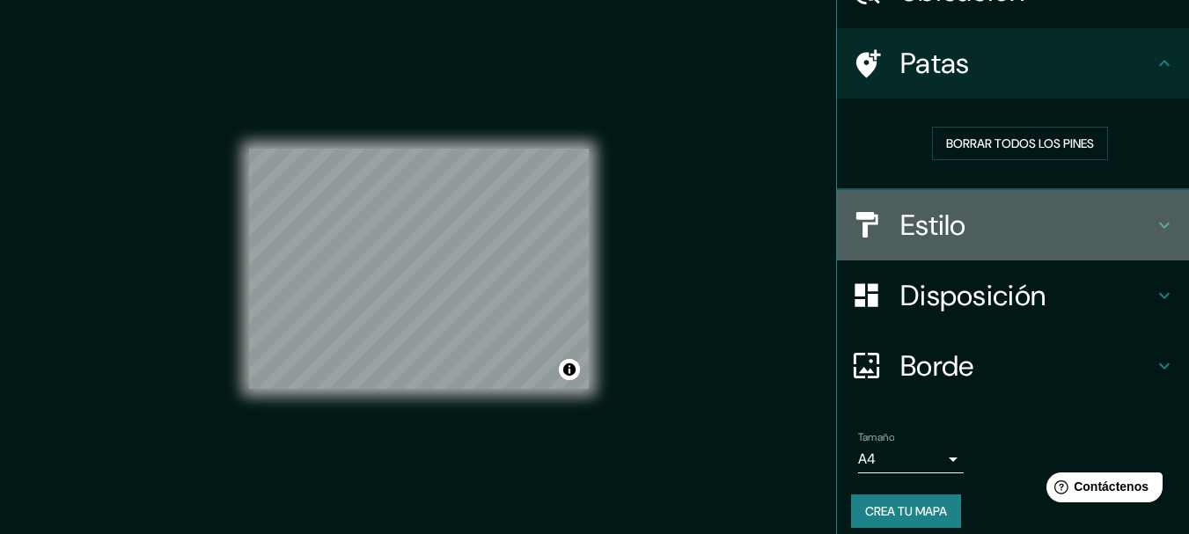
click at [910, 235] on font "Estilo" at bounding box center [934, 225] width 66 height 37
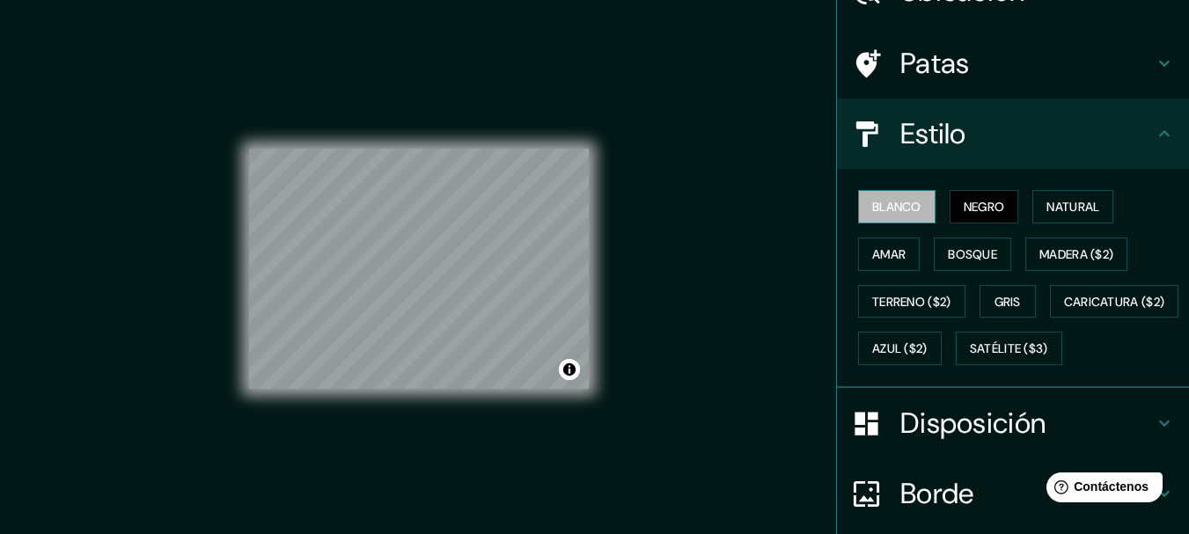
click at [901, 199] on font "Blanco" at bounding box center [896, 207] width 49 height 16
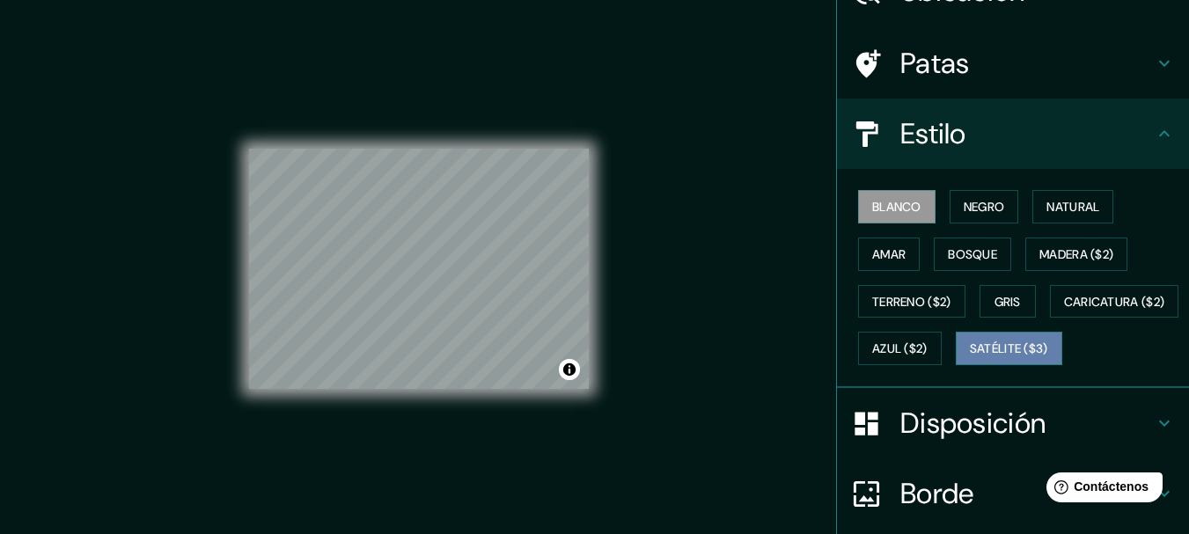
click at [956, 365] on button "Satélite ($3)" at bounding box center [1009, 348] width 107 height 33
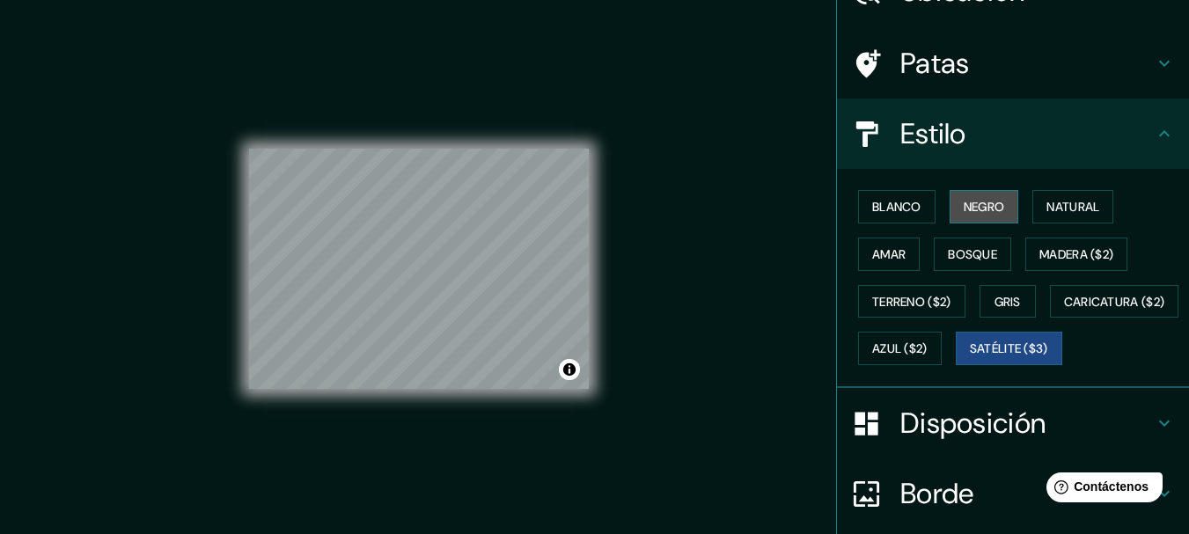
click at [979, 208] on font "Negro" at bounding box center [984, 207] width 41 height 16
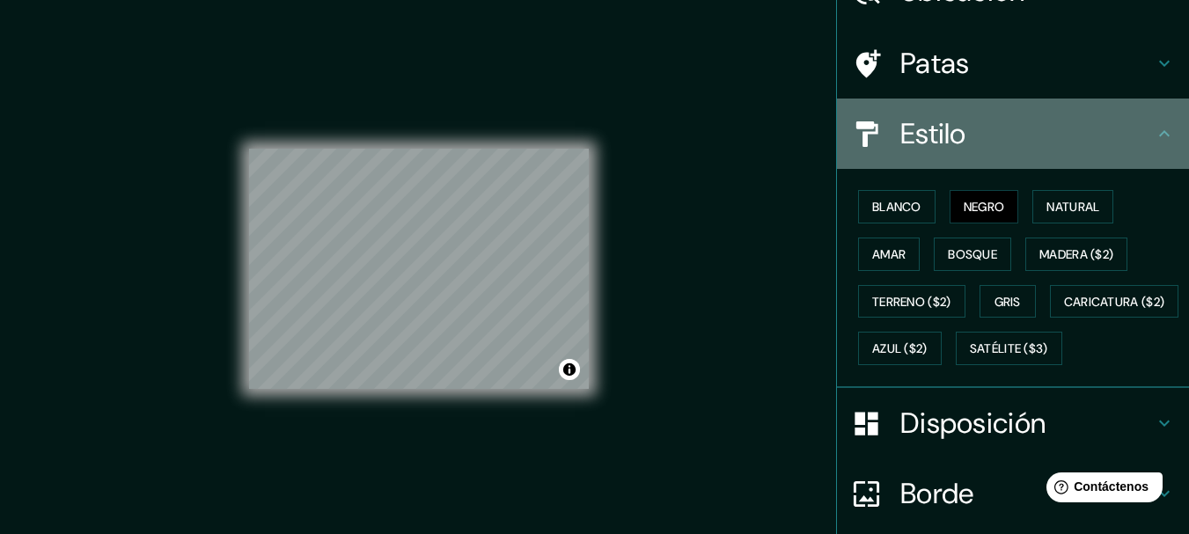
click at [935, 142] on font "Estilo" at bounding box center [934, 133] width 66 height 37
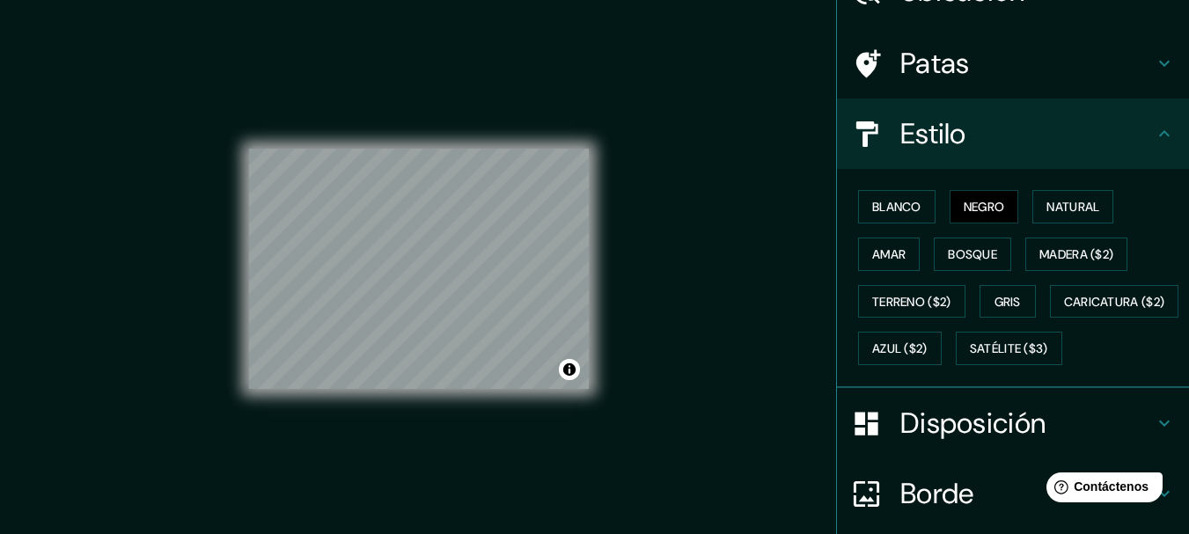
click at [958, 442] on font "Disposición" at bounding box center [973, 423] width 145 height 37
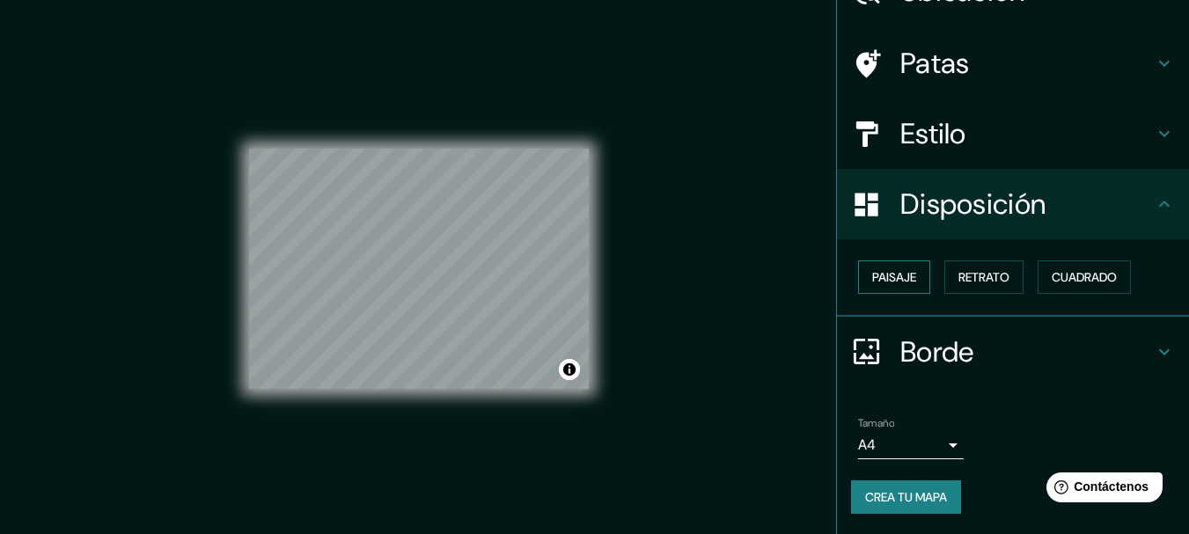
click at [891, 276] on font "Paisaje" at bounding box center [894, 277] width 44 height 16
click at [968, 274] on font "Retrato" at bounding box center [984, 277] width 51 height 16
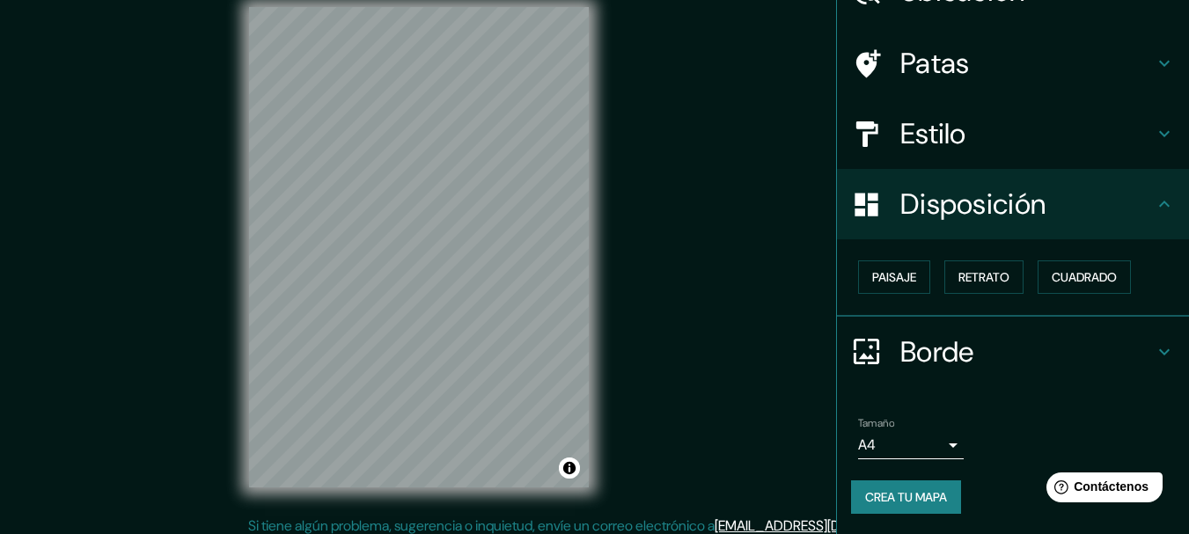
scroll to position [31, 0]
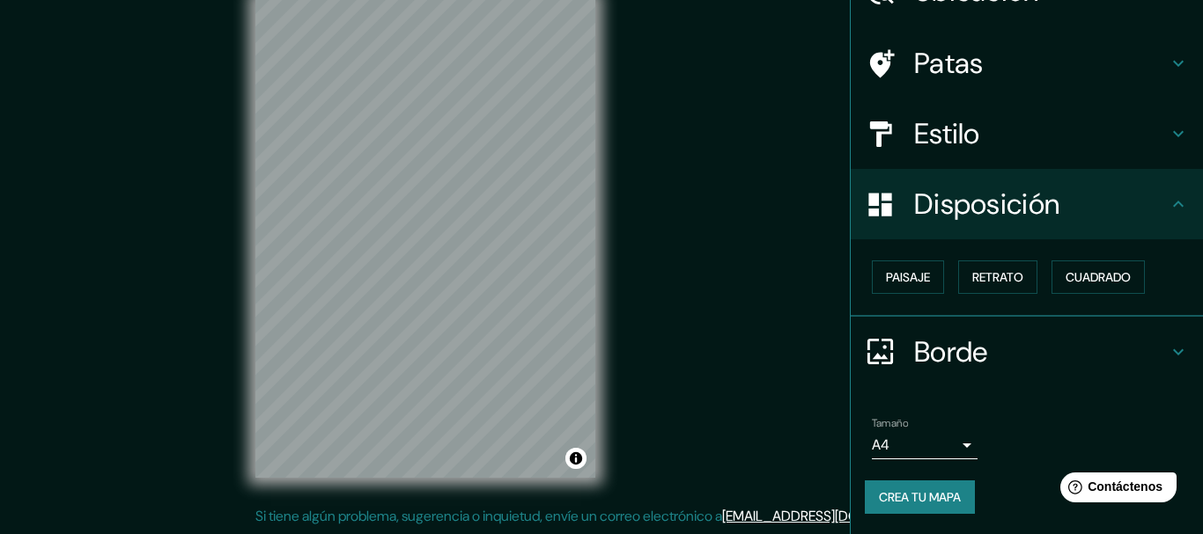
click at [940, 446] on body "Mappin Ubicación Consuelo, [GEOGRAPHIC_DATA][PERSON_NAME], [GEOGRAPHIC_DATA] Pa…" at bounding box center [601, 236] width 1203 height 534
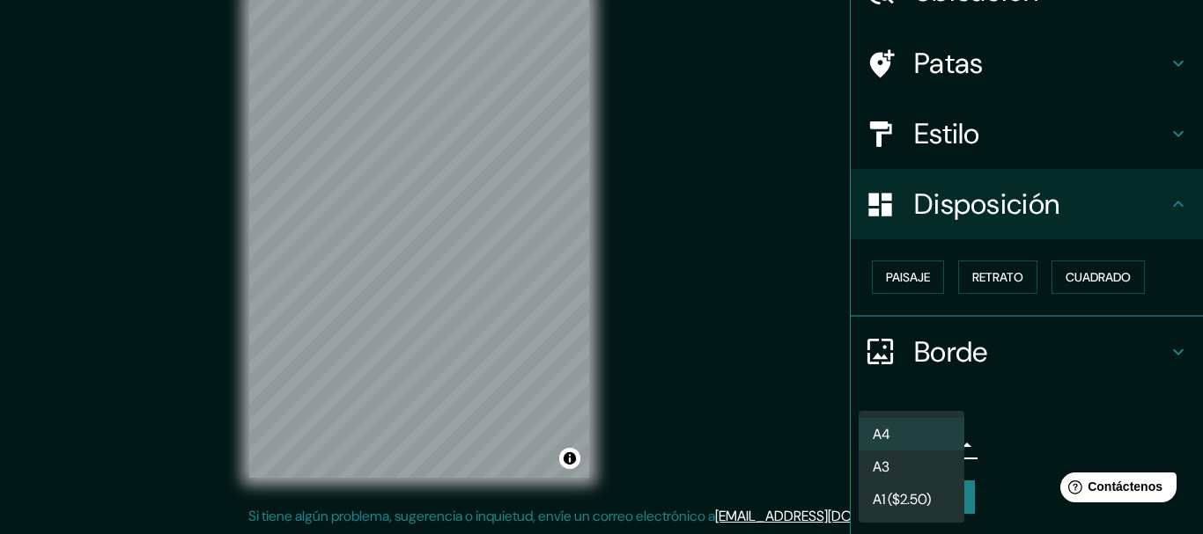
click at [1006, 460] on div at bounding box center [601, 267] width 1203 height 534
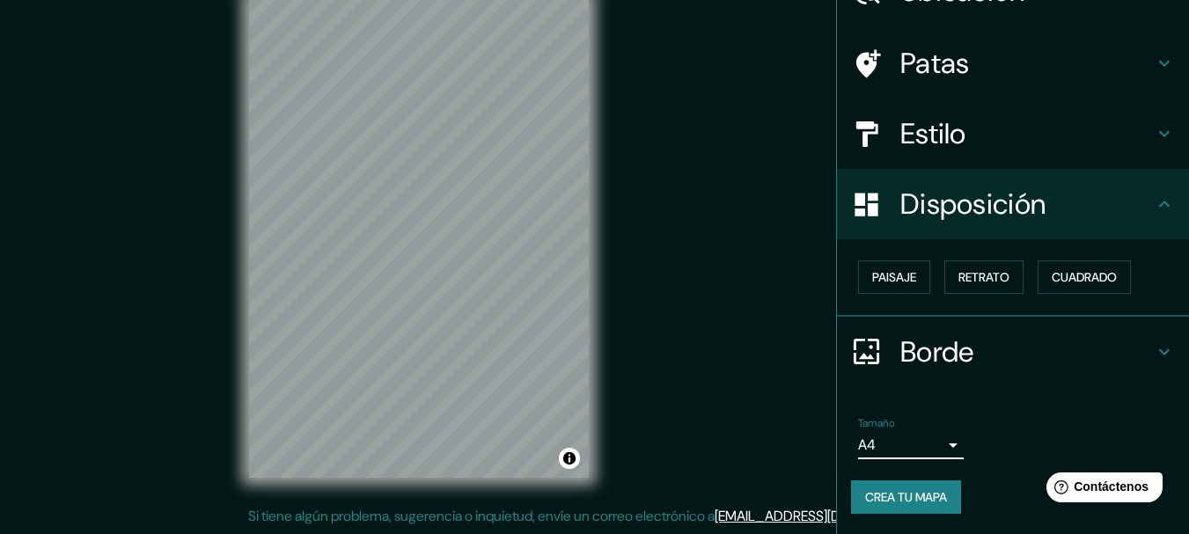
click at [906, 449] on body "Mappin Ubicación Consuelo, [GEOGRAPHIC_DATA][PERSON_NAME], [GEOGRAPHIC_DATA] Pa…" at bounding box center [594, 236] width 1189 height 534
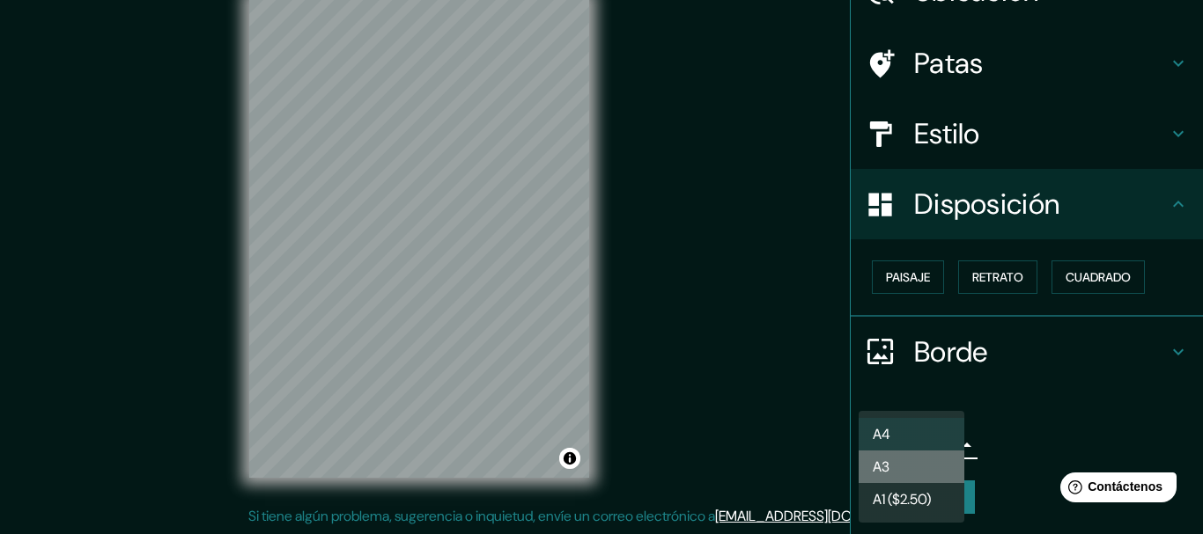
click at [894, 463] on li "A3" at bounding box center [911, 467] width 106 height 33
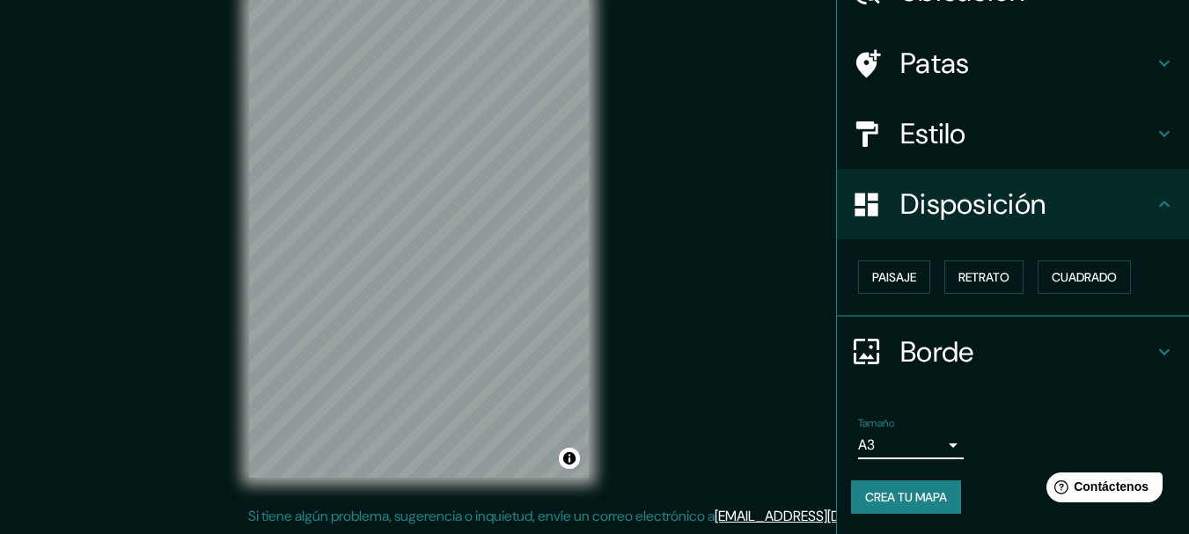
click at [924, 497] on font "Crea tu mapa" at bounding box center [906, 497] width 82 height 16
click at [868, 475] on div "Tamaño A3 single Crea tu mapa" at bounding box center [1013, 469] width 324 height 118
click at [873, 495] on font "Crea tu mapa" at bounding box center [906, 497] width 82 height 16
click at [922, 448] on body "Mappin Ubicación Consuelo, [GEOGRAPHIC_DATA][PERSON_NAME], [GEOGRAPHIC_DATA] Pa…" at bounding box center [594, 236] width 1189 height 534
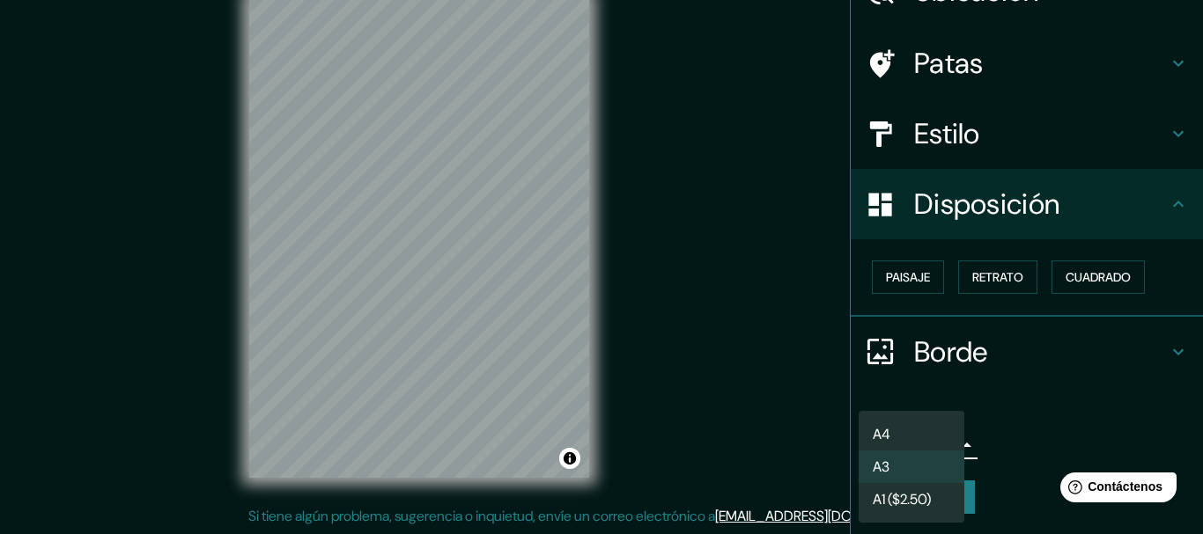
click at [922, 428] on li "A4" at bounding box center [911, 434] width 106 height 33
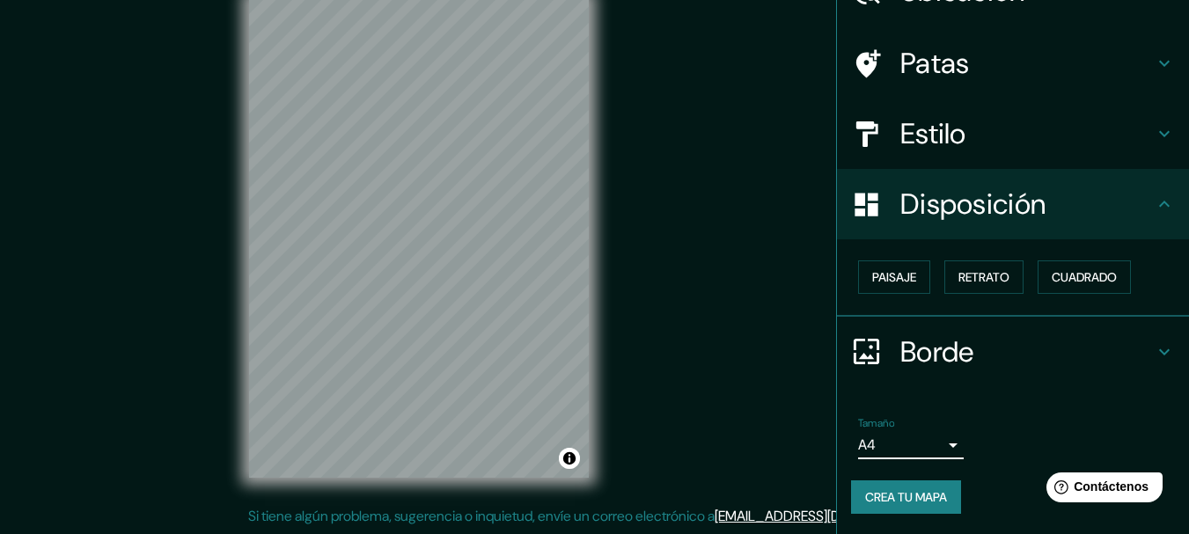
click at [942, 492] on button "Crea tu mapa" at bounding box center [906, 497] width 110 height 33
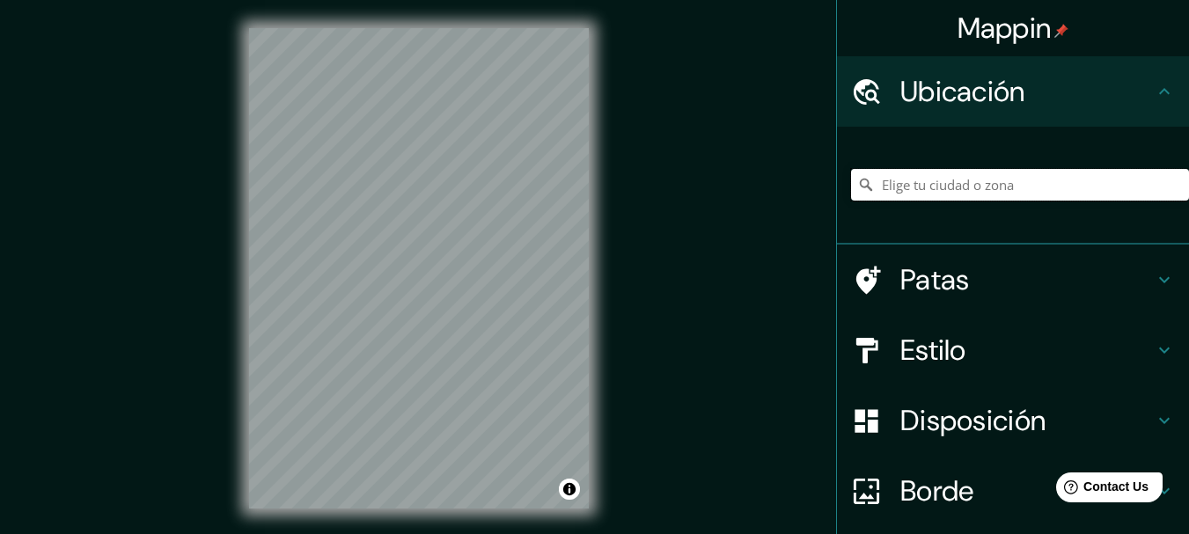
click at [959, 193] on input "Elige tu ciudad o zona" at bounding box center [1020, 185] width 338 height 32
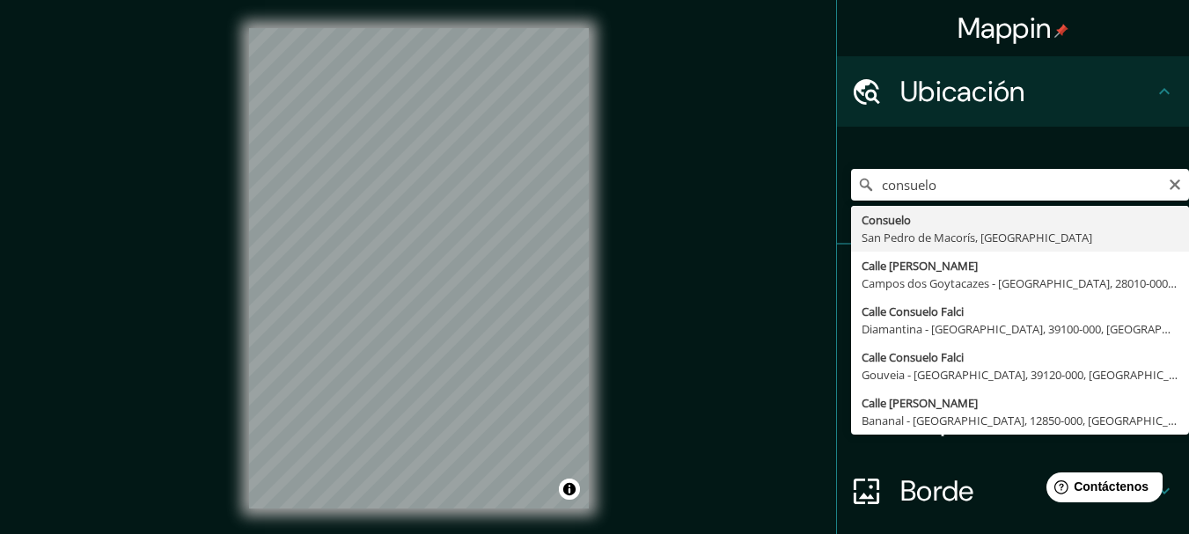
type input "Consuelo, San Pedro de Macorís, República Dominicana"
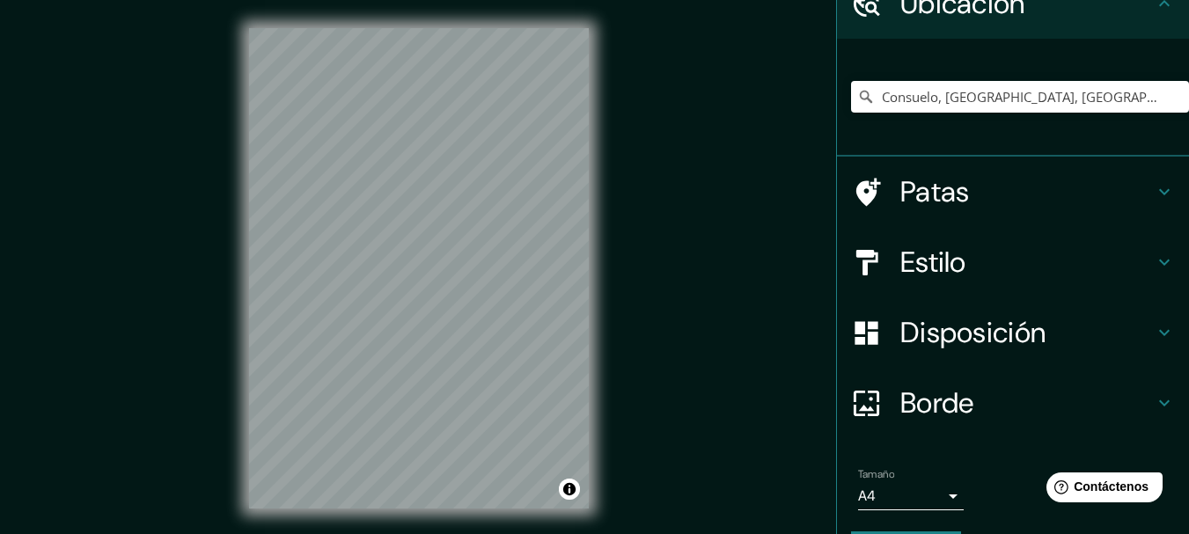
scroll to position [140, 0]
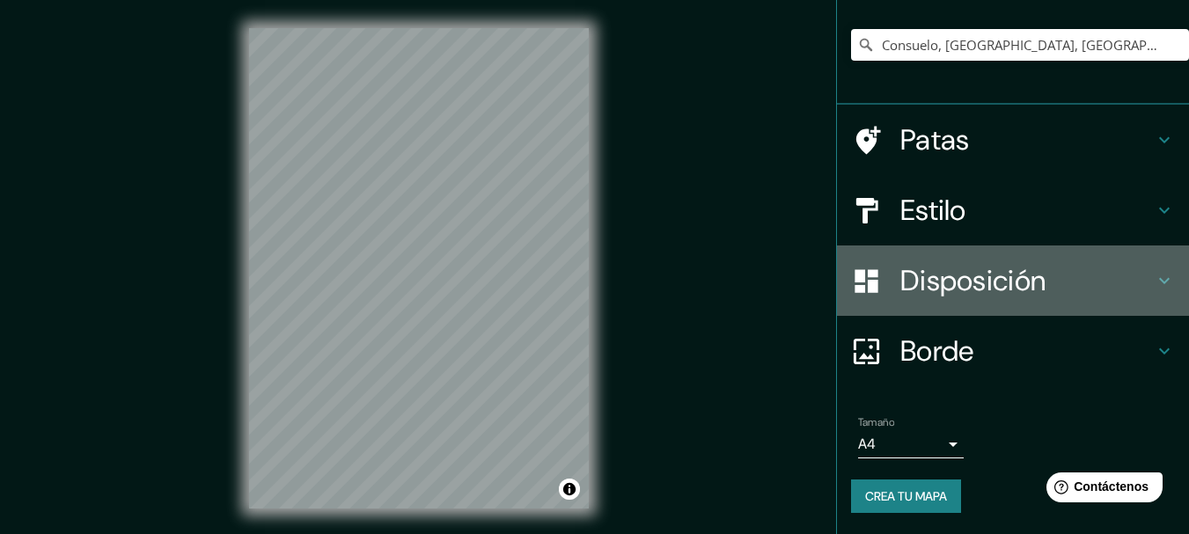
click at [959, 285] on font "Disposición" at bounding box center [973, 280] width 145 height 37
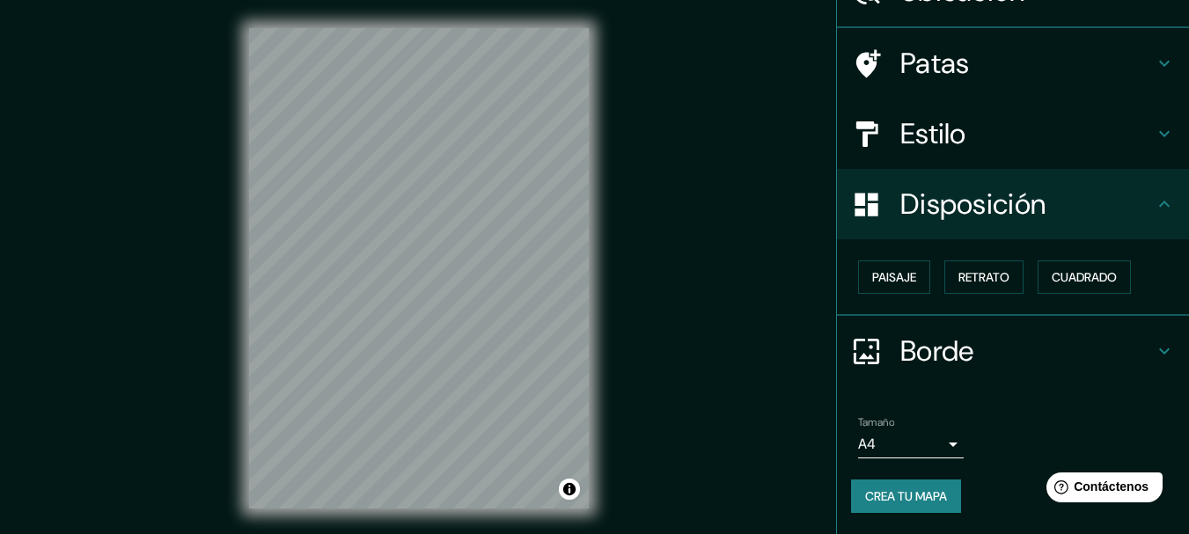
scroll to position [100, 0]
click at [989, 290] on button "Retrato" at bounding box center [984, 277] width 79 height 33
click at [881, 269] on font "Paisaje" at bounding box center [894, 277] width 44 height 23
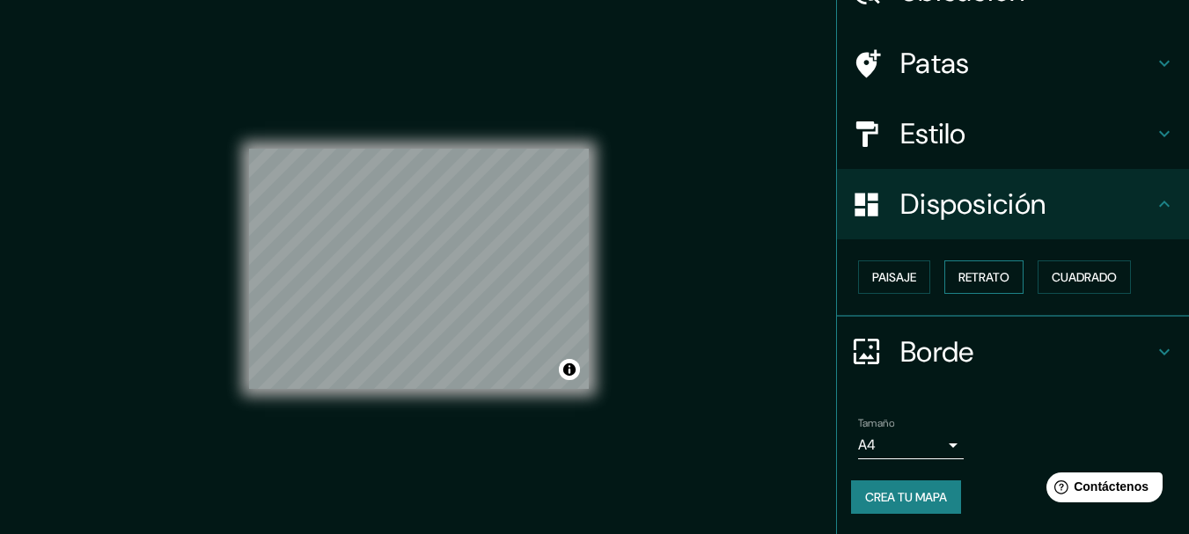
click at [972, 278] on font "Retrato" at bounding box center [984, 277] width 51 height 16
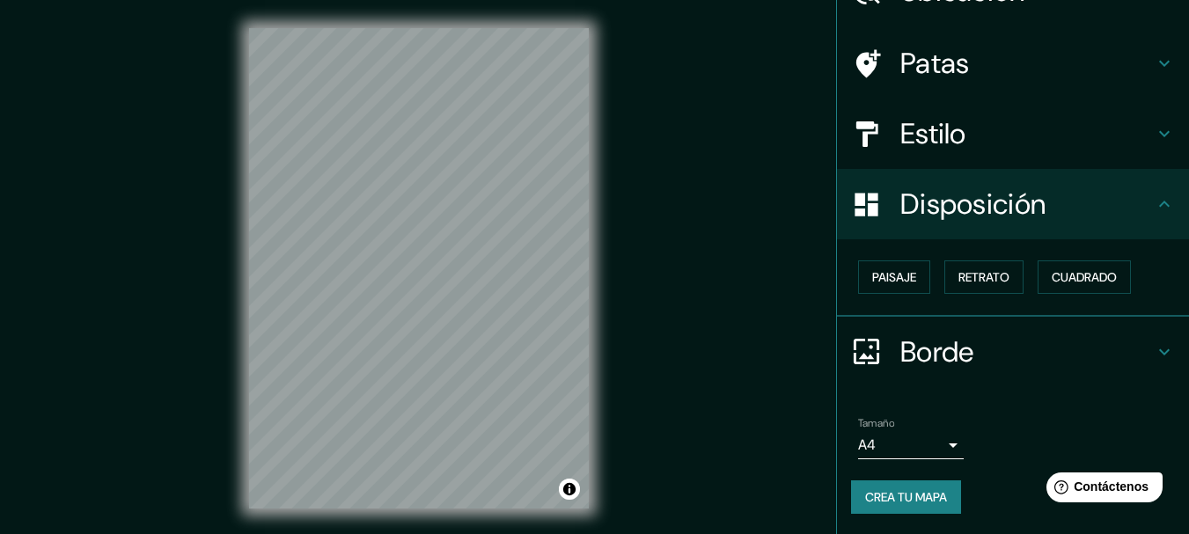
click at [955, 147] on h4 "Estilo" at bounding box center [1028, 133] width 254 height 35
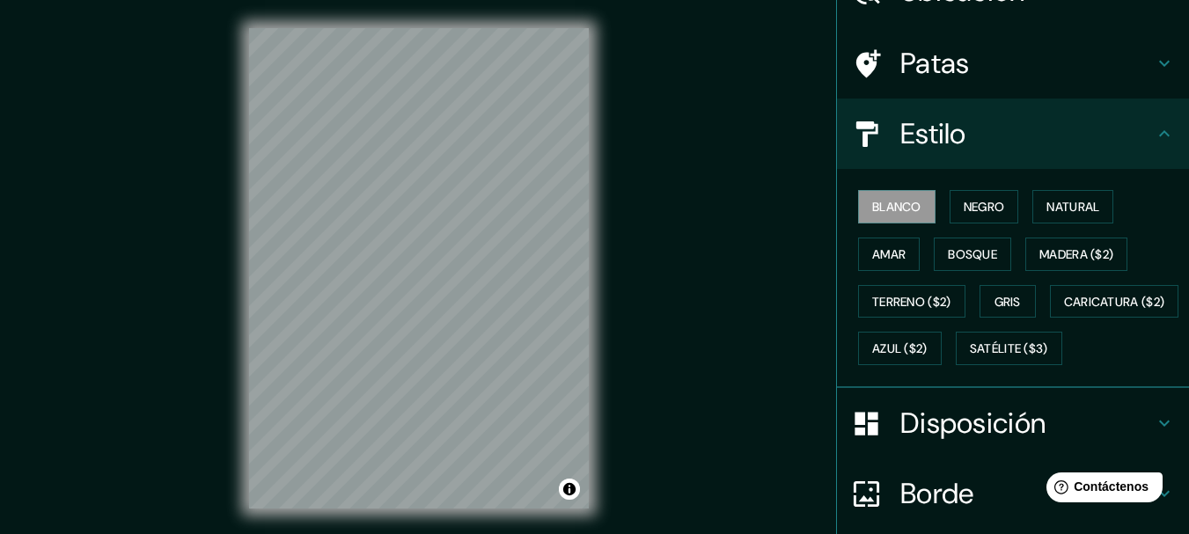
click at [906, 372] on div "Blanco Negro Natural Amar Bosque Madera ($2) Terreno ($2) Gris Caricatura ($2) …" at bounding box center [1020, 277] width 338 height 189
click at [970, 360] on font "Satélite ($3)" at bounding box center [1009, 348] width 78 height 23
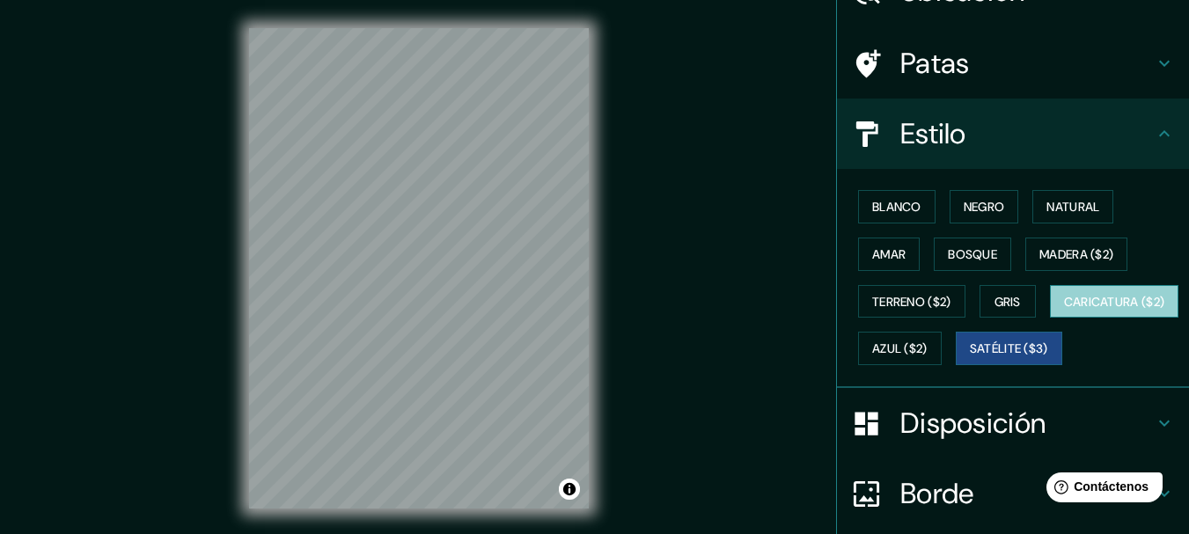
click at [1064, 310] on font "Caricatura ($2)" at bounding box center [1114, 302] width 101 height 16
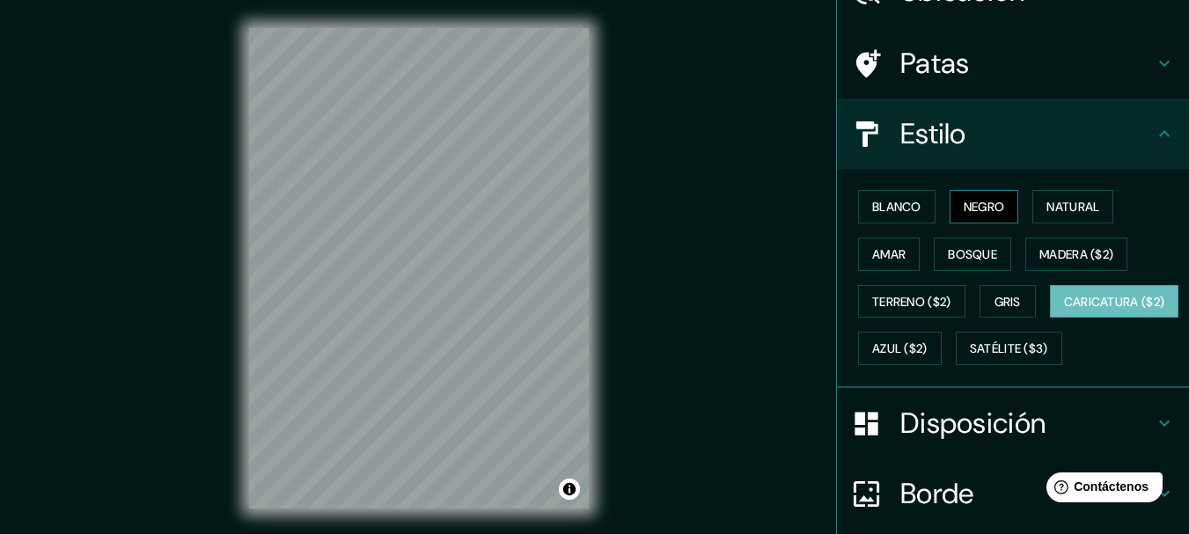
click at [964, 201] on font "Negro" at bounding box center [984, 207] width 41 height 16
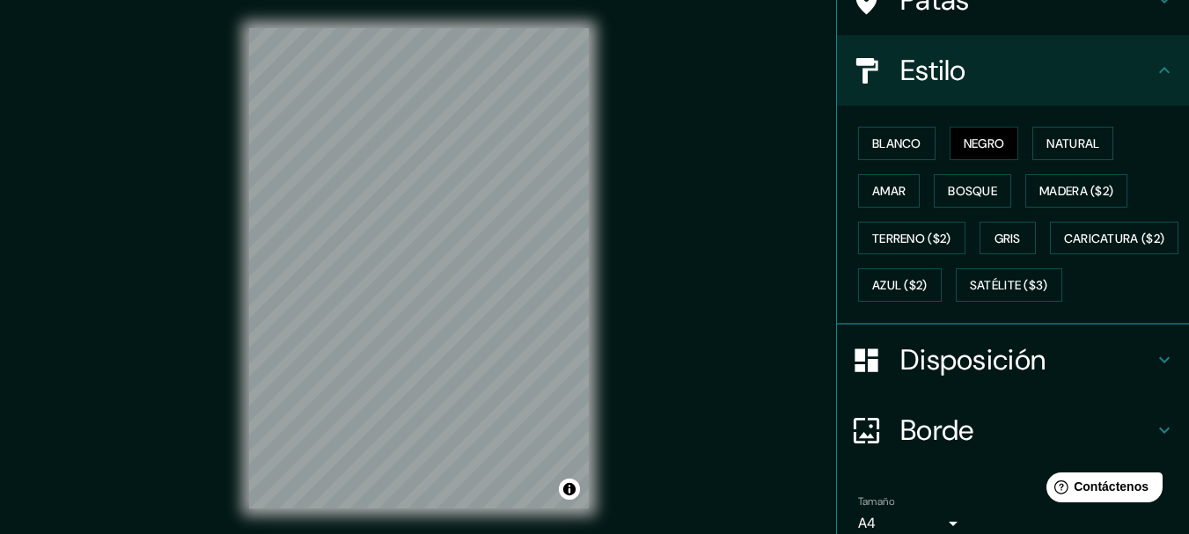
scroll to position [290, 0]
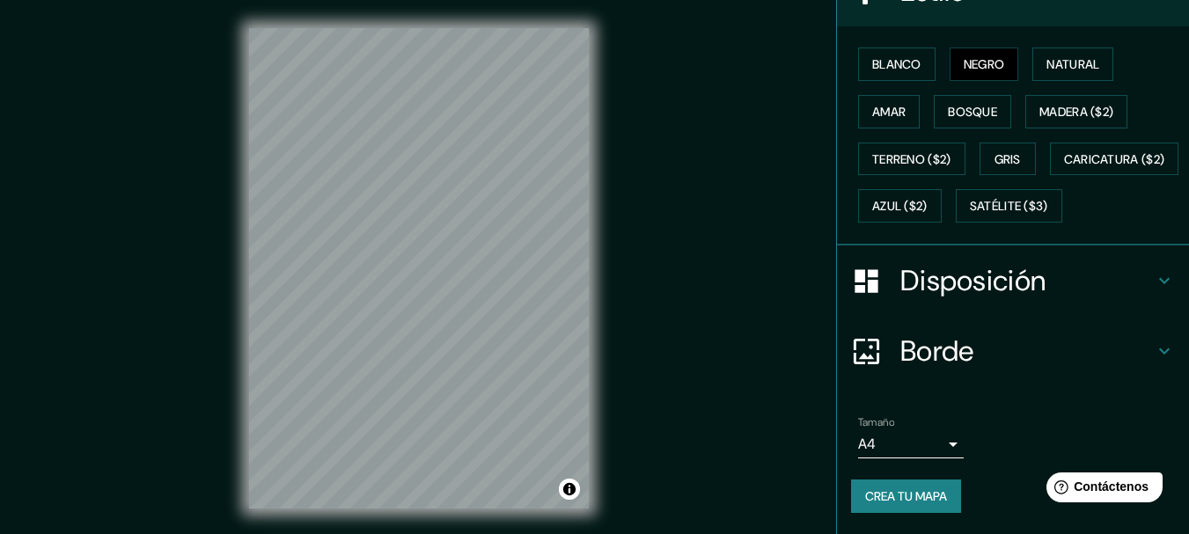
click at [924, 447] on body "Mappin Ubicación Consuelo, San Pedro de Macorís, República Dominicana Patas Est…" at bounding box center [594, 267] width 1189 height 534
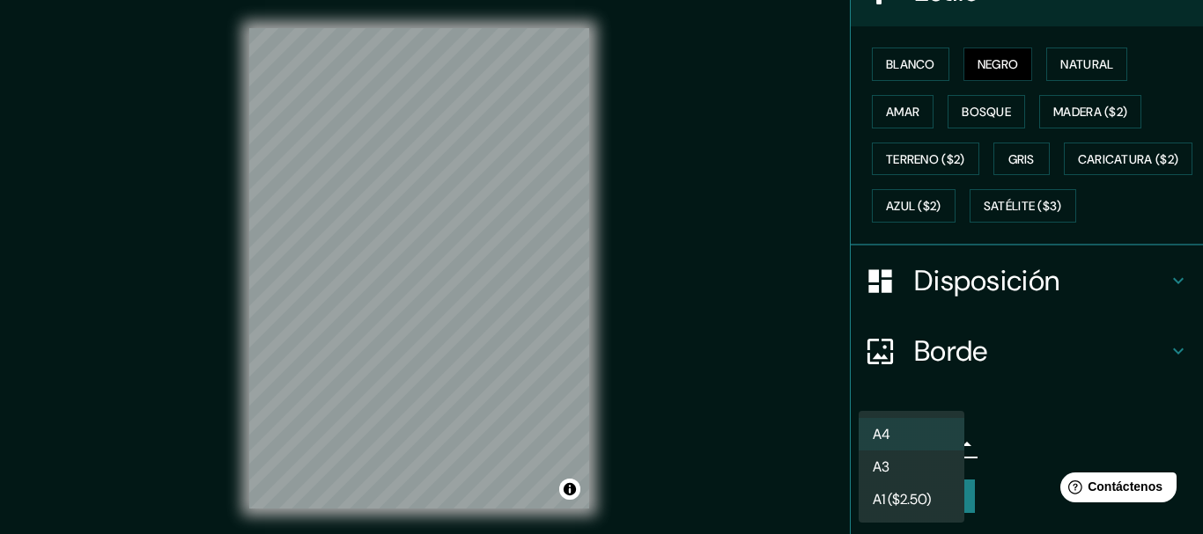
click at [902, 455] on li "A3" at bounding box center [911, 467] width 106 height 33
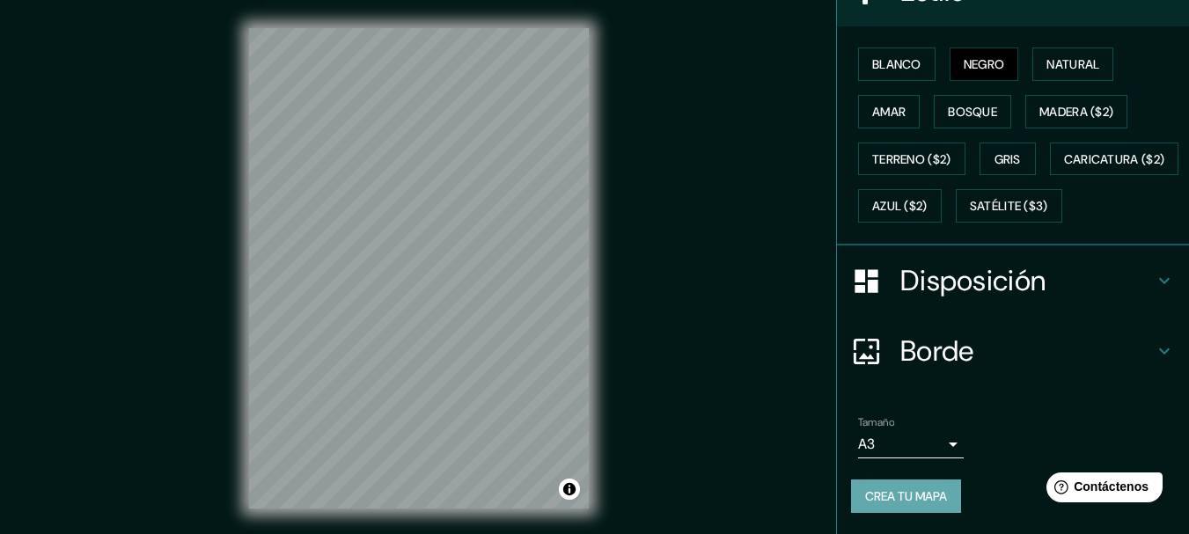
click at [928, 485] on font "Crea tu mapa" at bounding box center [906, 496] width 82 height 23
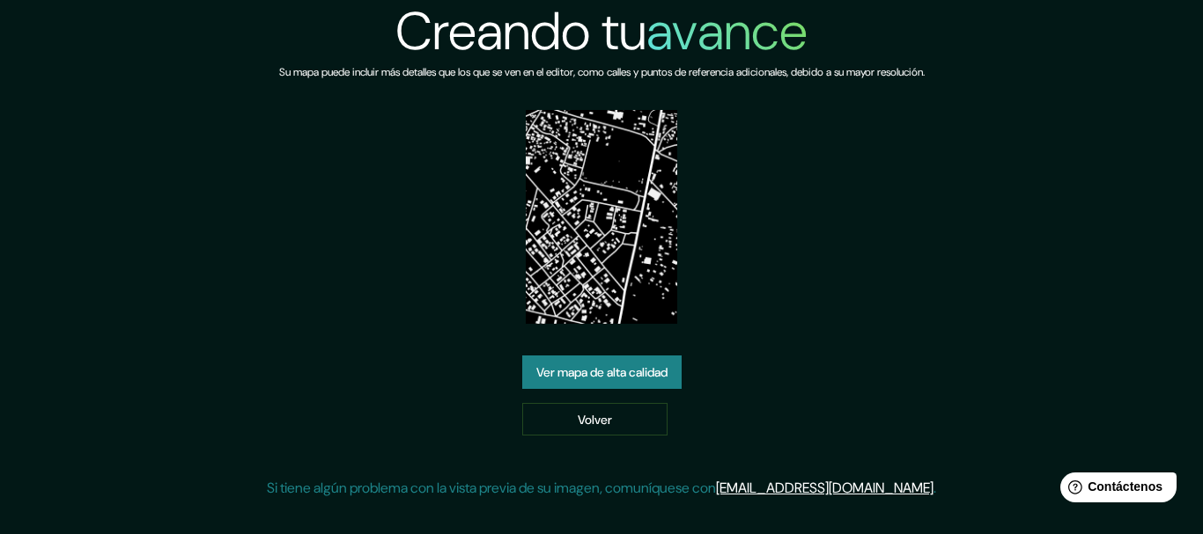
click at [600, 382] on font "Ver mapa de alta calidad" at bounding box center [601, 372] width 131 height 23
